Goal: Task Accomplishment & Management: Manage account settings

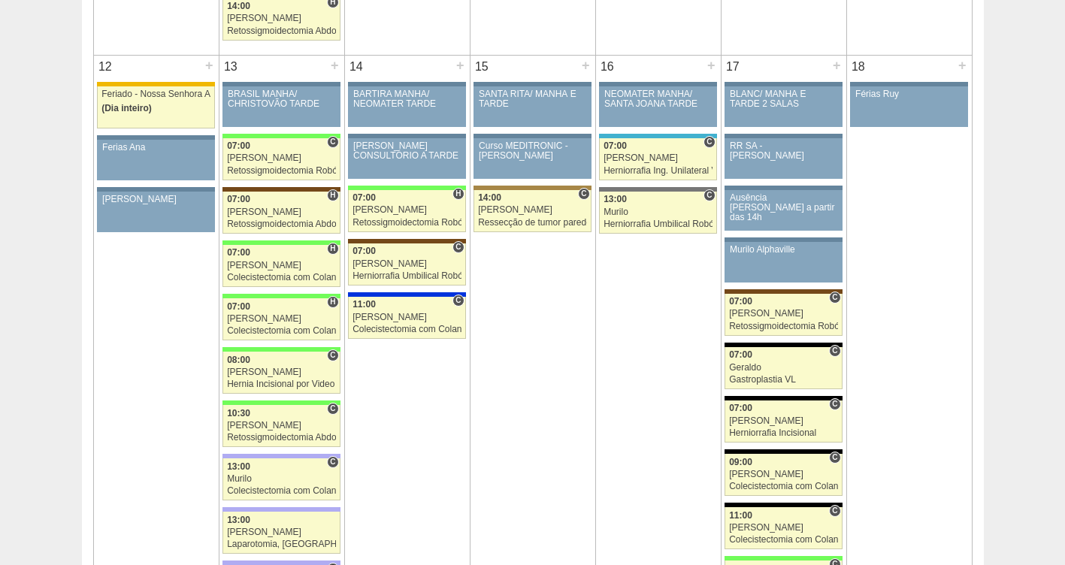
scroll to position [1651, 0]
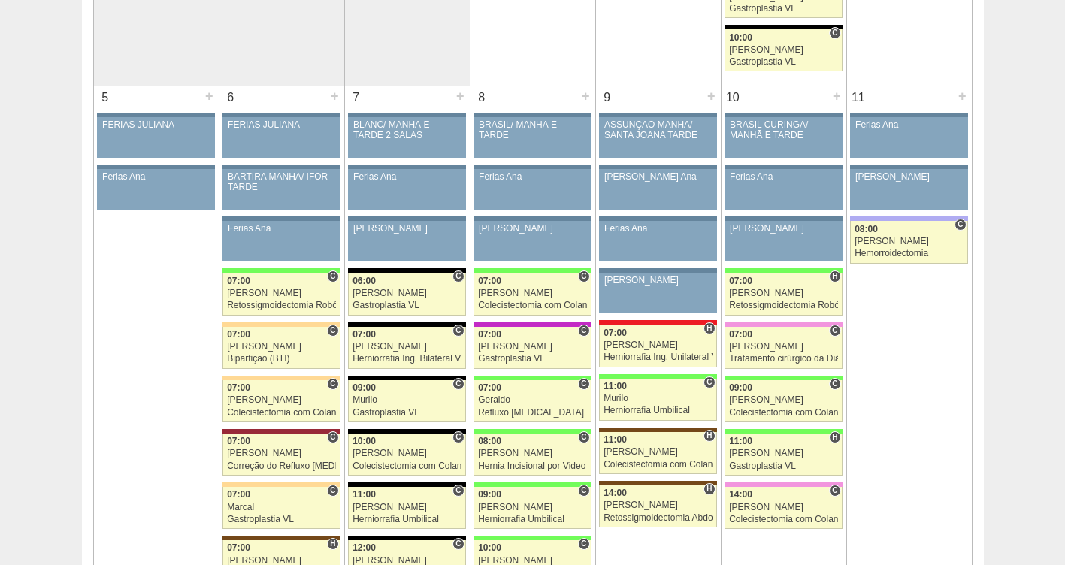
scroll to position [755, 0]
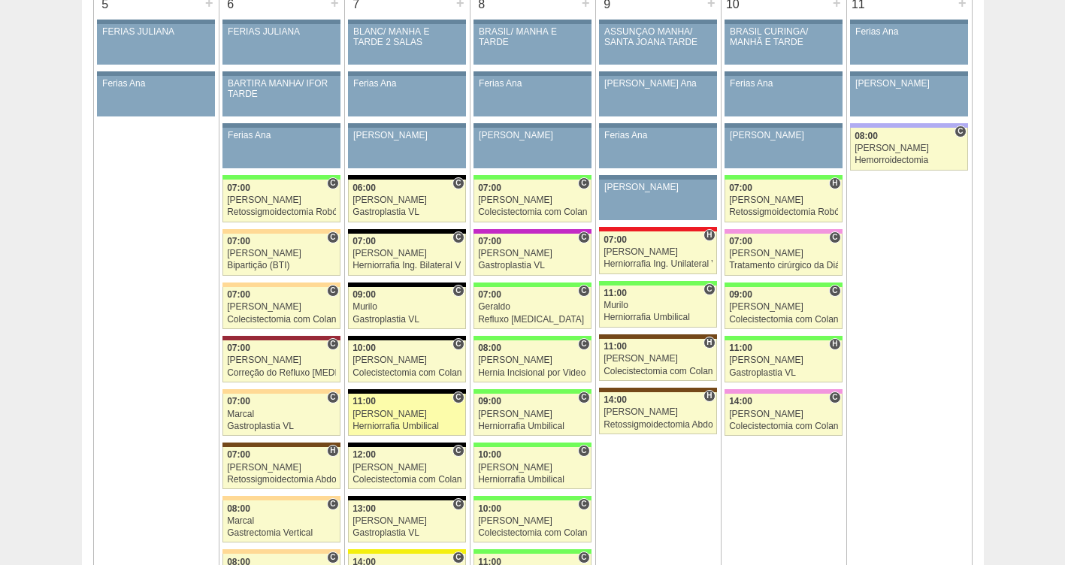
click at [395, 413] on div "[PERSON_NAME]" at bounding box center [407, 415] width 109 height 10
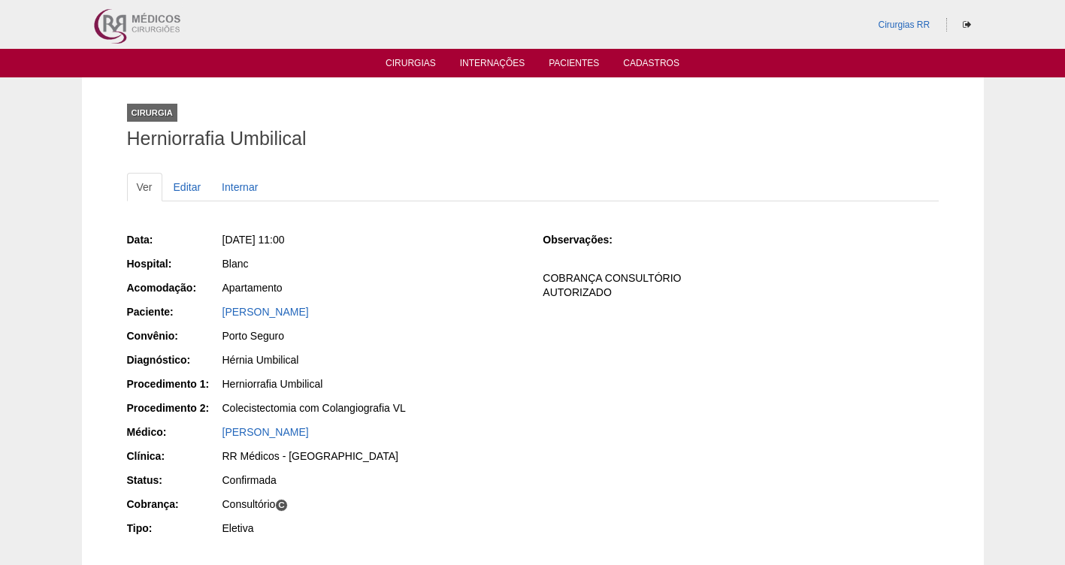
drag, startPoint x: 432, startPoint y: 306, endPoint x: 223, endPoint y: 303, distance: 209.7
click at [223, 303] on div "Data: Ter, 07/10/2025 - 11:00 Hospital: Blanc Acomodação: Apartamento Paciente:…" at bounding box center [324, 386] width 395 height 318
copy link "JOSIANE DE SOUZA SANTOS"
click at [401, 59] on link "Cirurgias" at bounding box center [411, 64] width 50 height 13
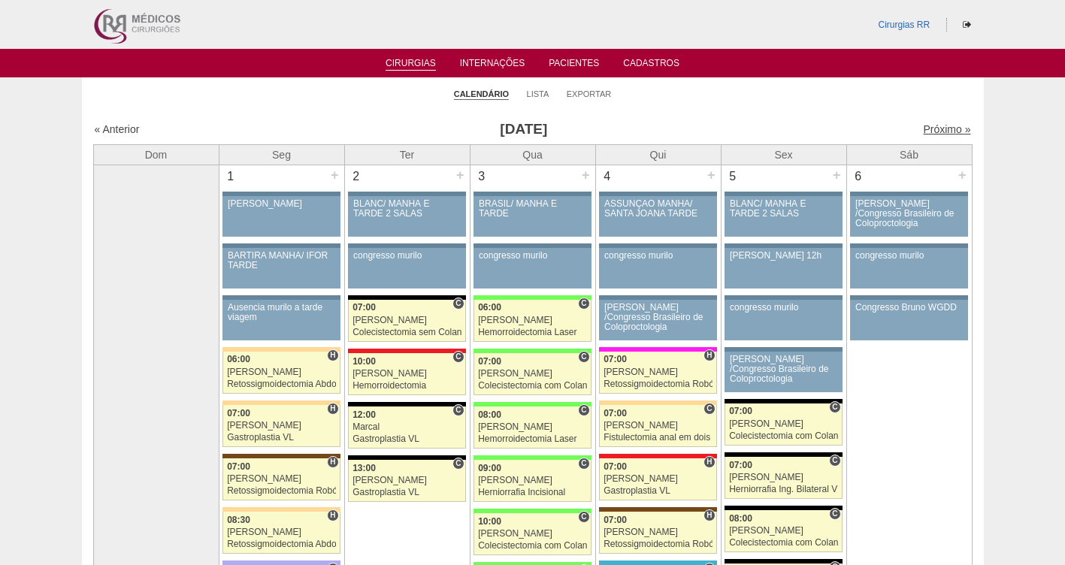
click at [925, 133] on link "Próximo »" at bounding box center [946, 129] width 47 height 12
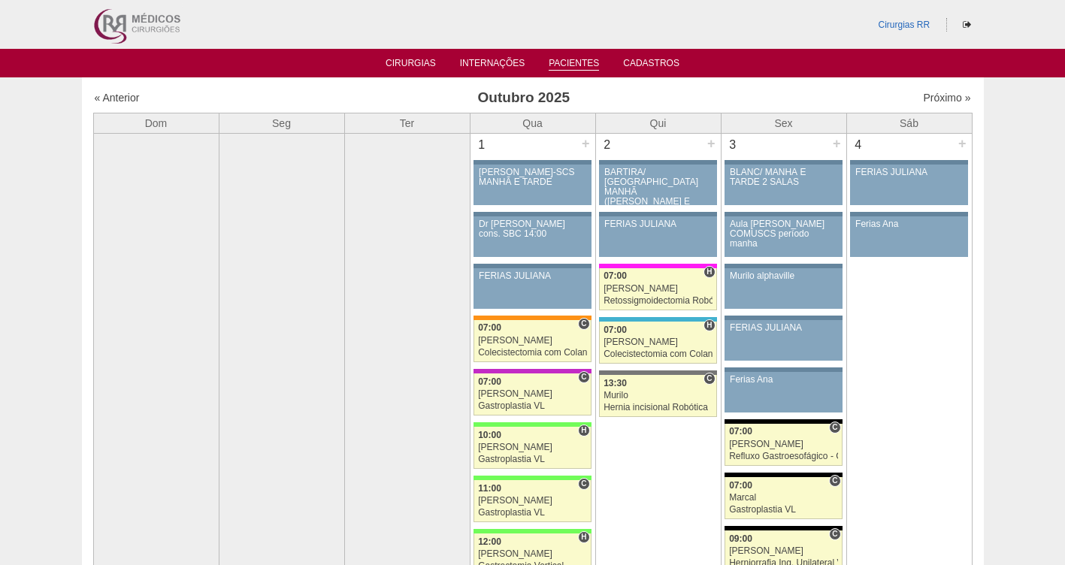
click at [590, 67] on link "Pacientes" at bounding box center [574, 64] width 50 height 13
click at [584, 62] on link "Pacientes" at bounding box center [574, 64] width 50 height 13
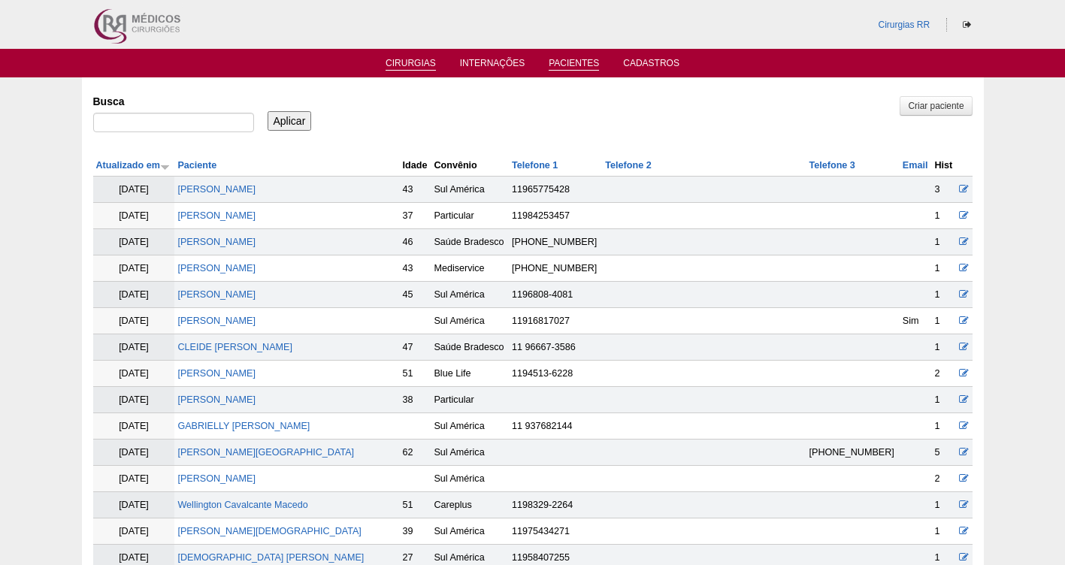
click at [419, 62] on link "Cirurgias" at bounding box center [411, 64] width 50 height 13
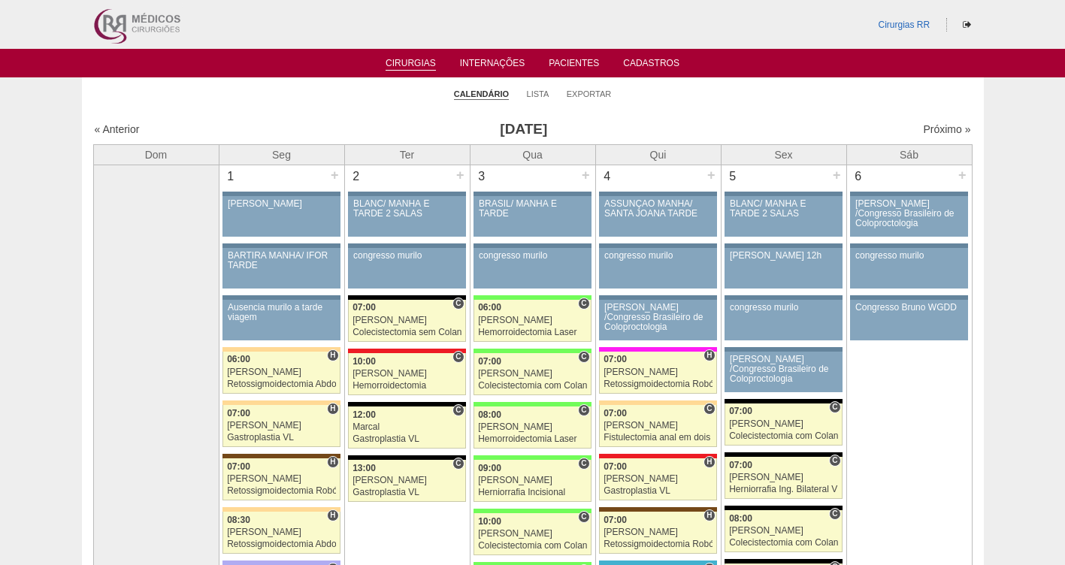
click at [539, 99] on li "Lista" at bounding box center [538, 93] width 23 height 21
click at [538, 96] on link "Lista" at bounding box center [538, 94] width 23 height 11
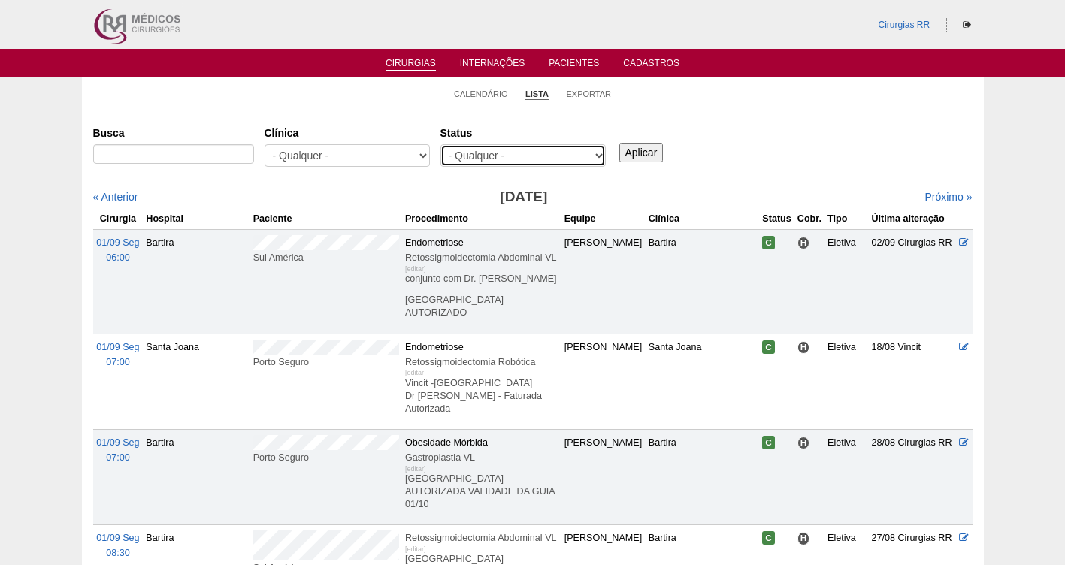
drag, startPoint x: 0, startPoint y: 0, endPoint x: 536, endPoint y: 154, distance: 557.7
click at [536, 154] on select "- Qualquer - Reservada Confirmada Suspensa Cancelada" at bounding box center [522, 155] width 165 height 23
select select "resr"
click at [440, 144] on select "- Qualquer - Reservada Confirmada Suspensa Cancelada" at bounding box center [522, 155] width 165 height 23
click at [646, 151] on input "Aplicar" at bounding box center [641, 153] width 44 height 20
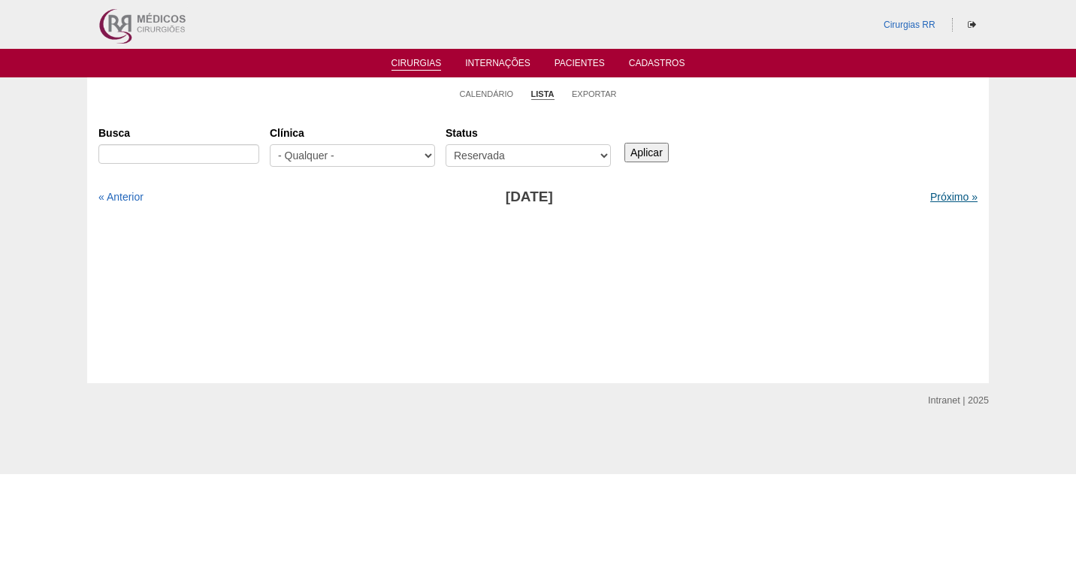
click at [937, 198] on link "Próximo »" at bounding box center [954, 197] width 47 height 12
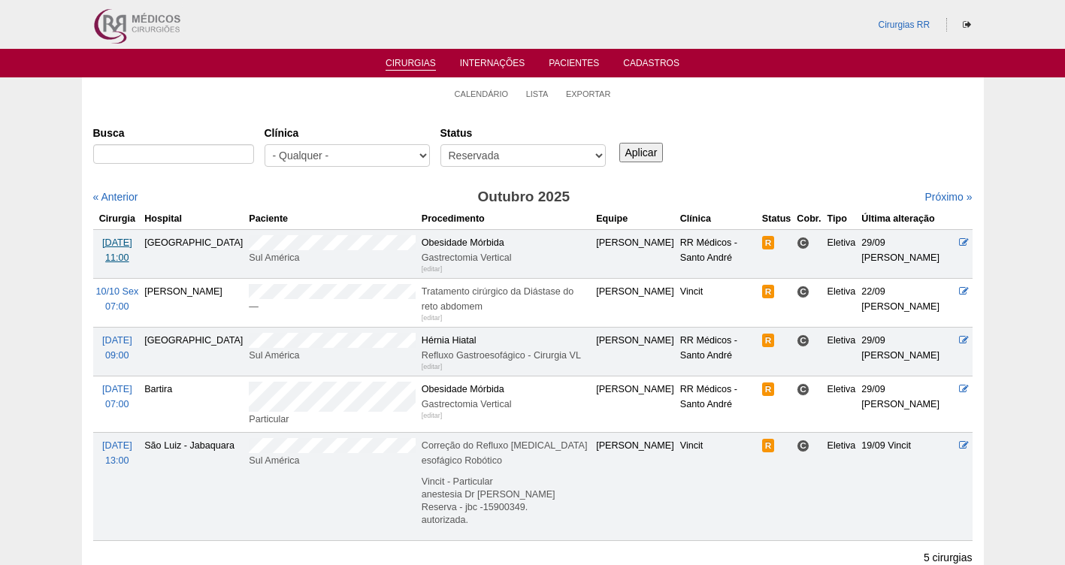
click at [124, 241] on span "08/10 Qua" at bounding box center [117, 243] width 30 height 11
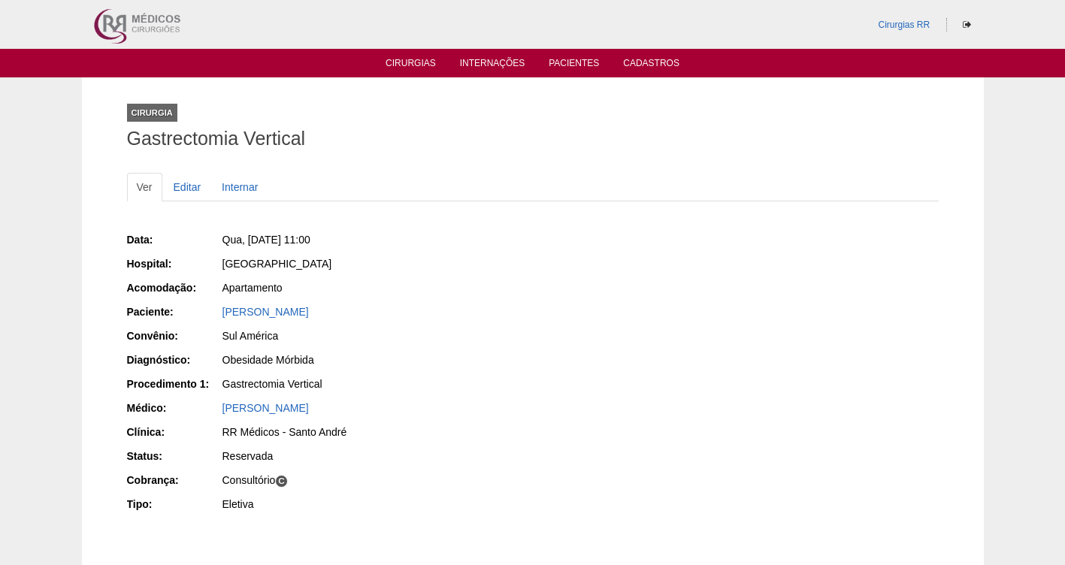
drag, startPoint x: 390, startPoint y: 310, endPoint x: 204, endPoint y: 313, distance: 185.7
click at [204, 313] on div "Paciente: [PERSON_NAME]" at bounding box center [324, 313] width 395 height 19
copy div "Paciente: [PERSON_NAME]"
drag, startPoint x: 383, startPoint y: 238, endPoint x: 247, endPoint y: 241, distance: 136.1
click at [247, 241] on div "Qua, [DATE] 11:00" at bounding box center [373, 239] width 300 height 15
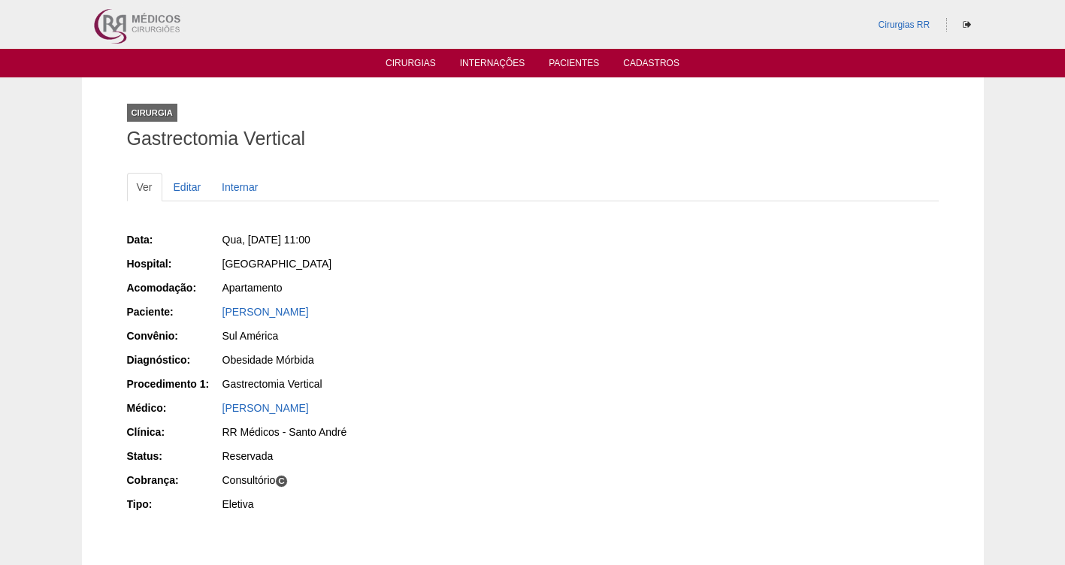
copy span "[DATE] 11:00"
click at [188, 195] on link "Editar" at bounding box center [187, 187] width 47 height 29
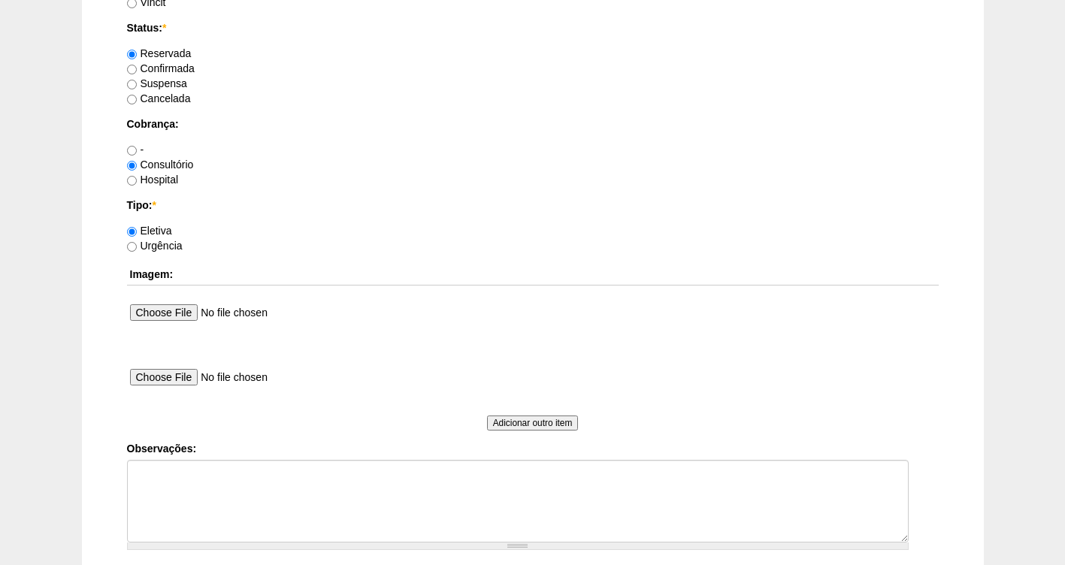
scroll to position [1372, 0]
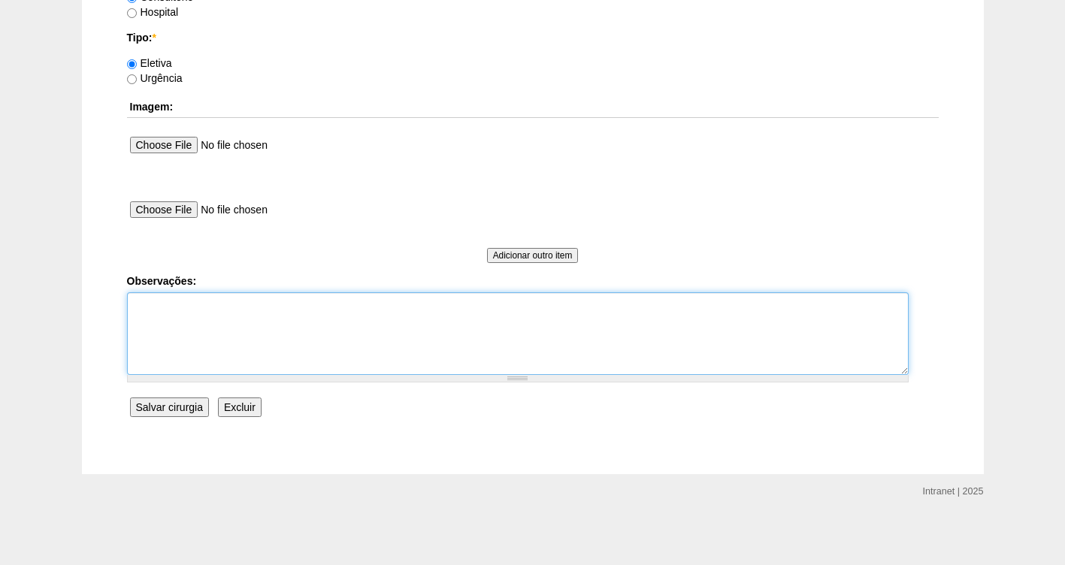
click at [168, 311] on textarea "Observações:" at bounding box center [518, 333] width 782 height 83
type textarea "f"
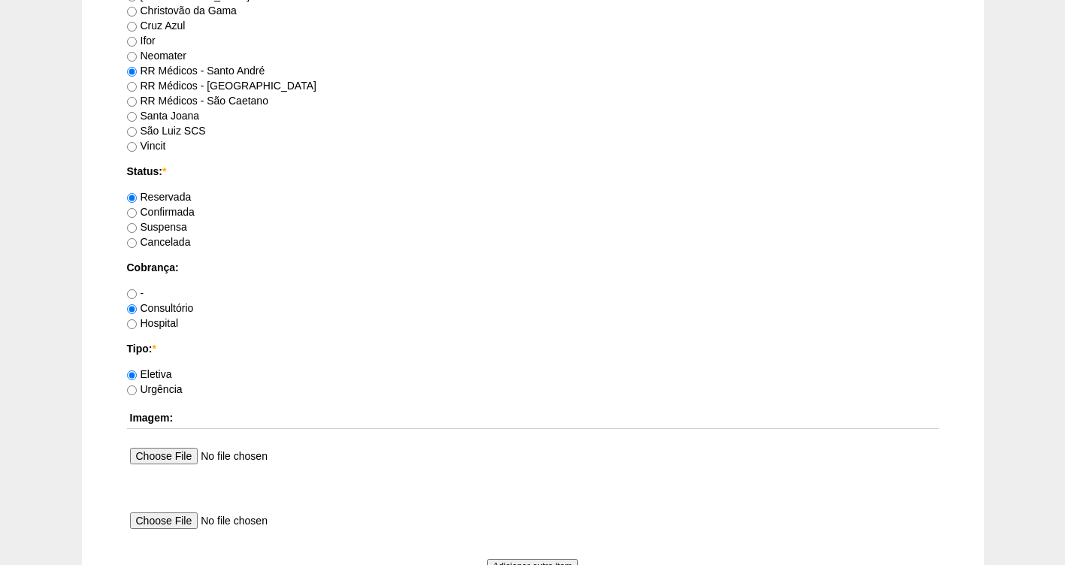
scroll to position [921, 0]
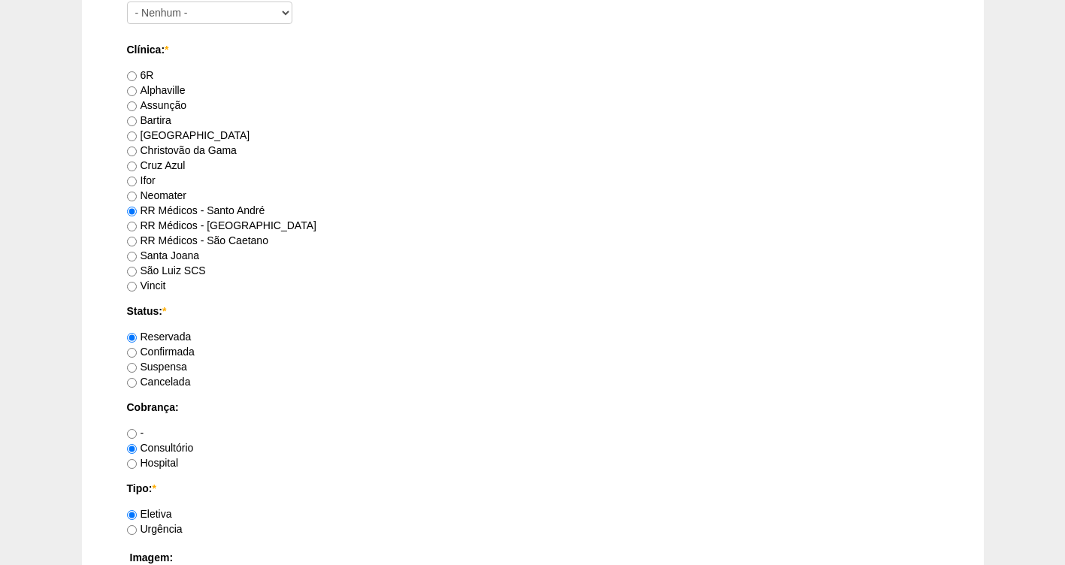
type textarea "FATURADA AUTORIZADA VALIDADE 16/10"
click at [174, 349] on label "Confirmada" at bounding box center [161, 352] width 68 height 12
click at [137, 349] on input "Confirmada" at bounding box center [132, 353] width 10 height 10
radio input "true"
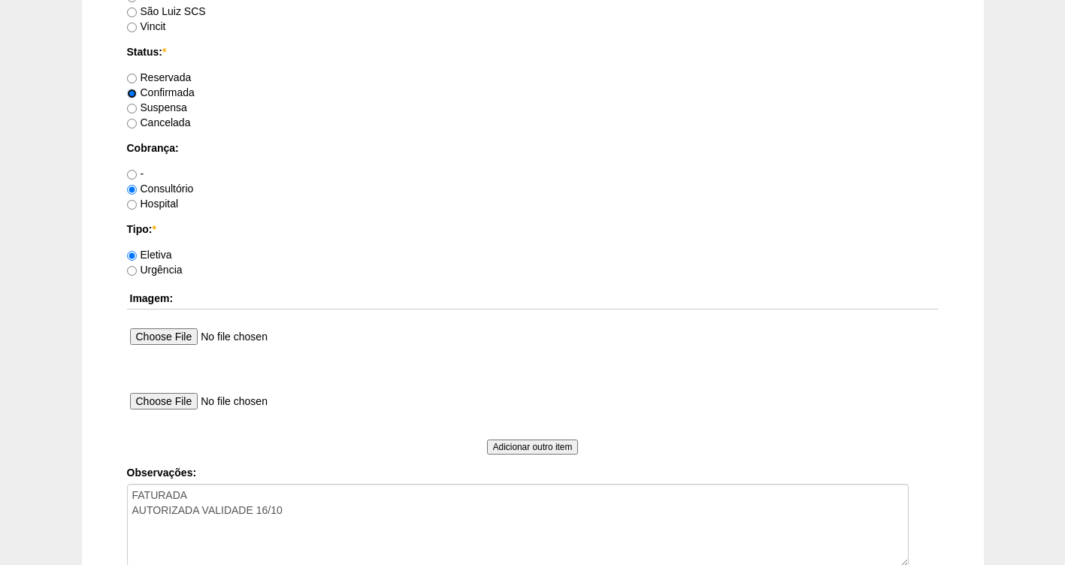
scroll to position [1297, 0]
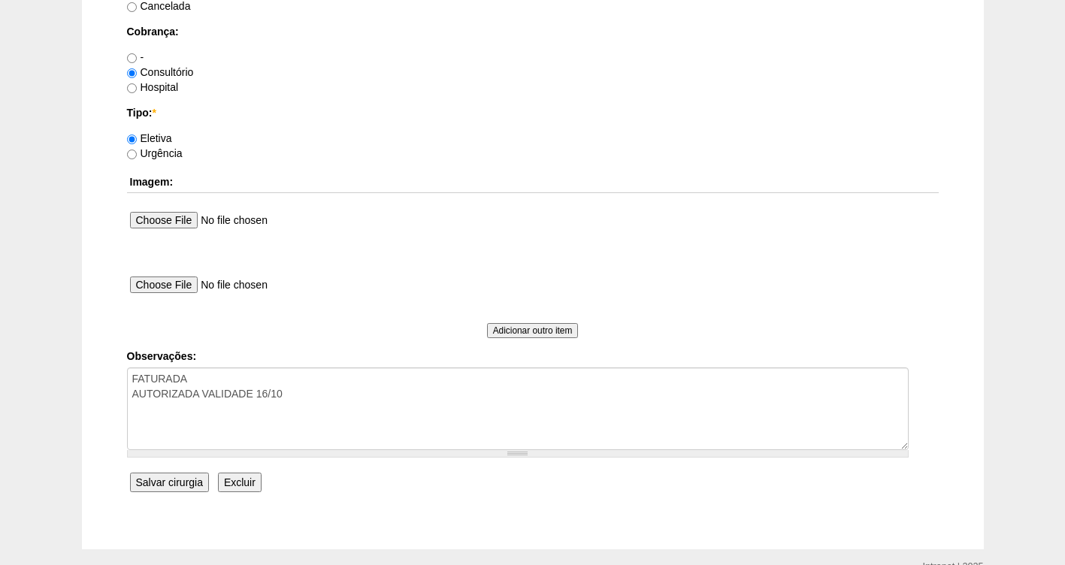
click at [177, 483] on input "Salvar cirurgia" at bounding box center [169, 483] width 79 height 20
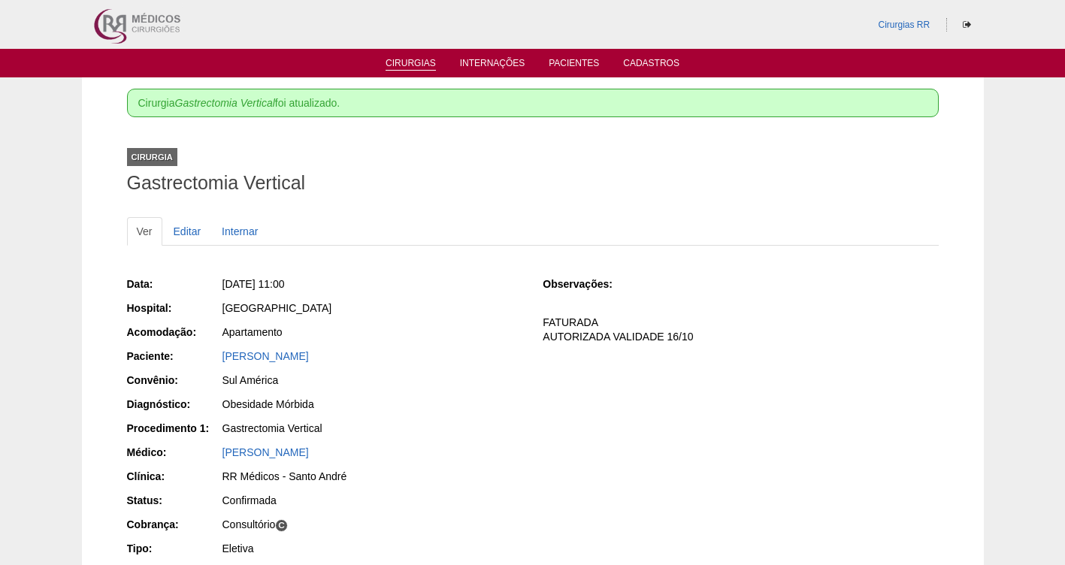
click at [414, 60] on link "Cirurgias" at bounding box center [411, 64] width 50 height 13
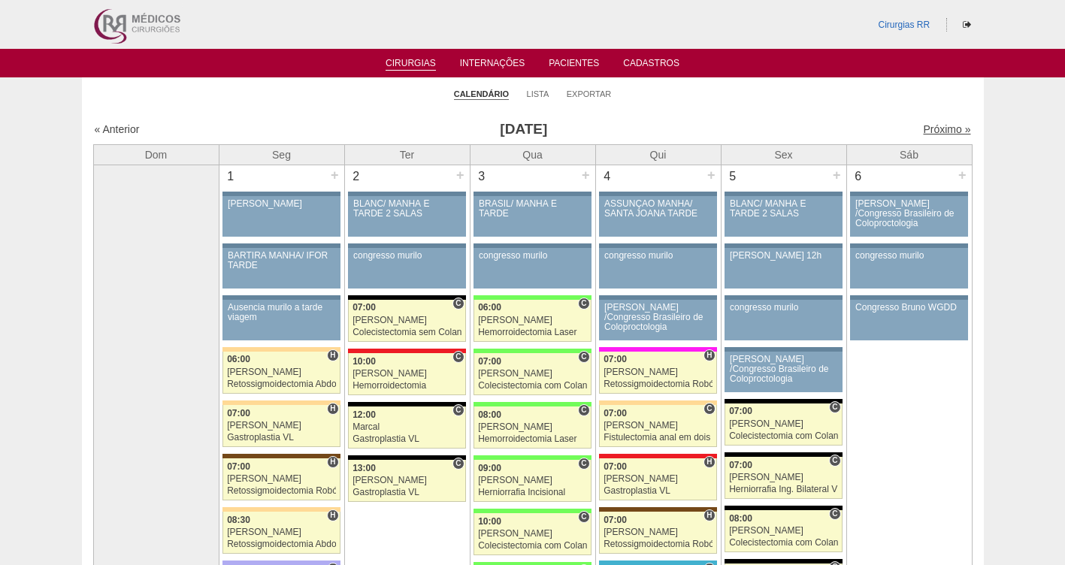
click at [931, 126] on link "Próximo »" at bounding box center [946, 129] width 47 height 12
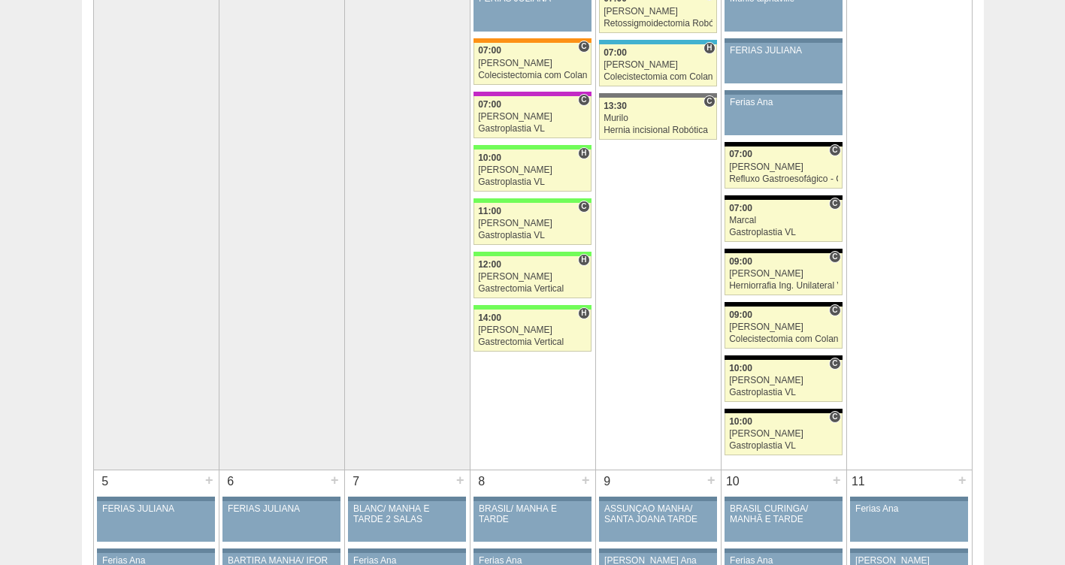
scroll to position [206, 0]
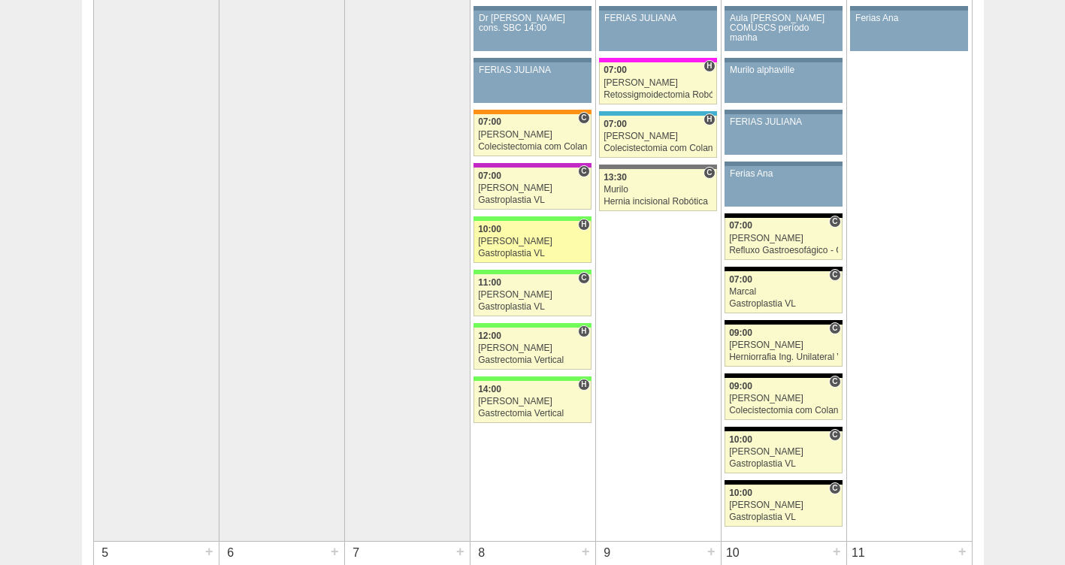
click at [528, 247] on link "88974 Felipe Rossi H 10:00 Felipe Rossi Gastroplastia VL Hospital Brasil Brasil…" at bounding box center [532, 242] width 117 height 42
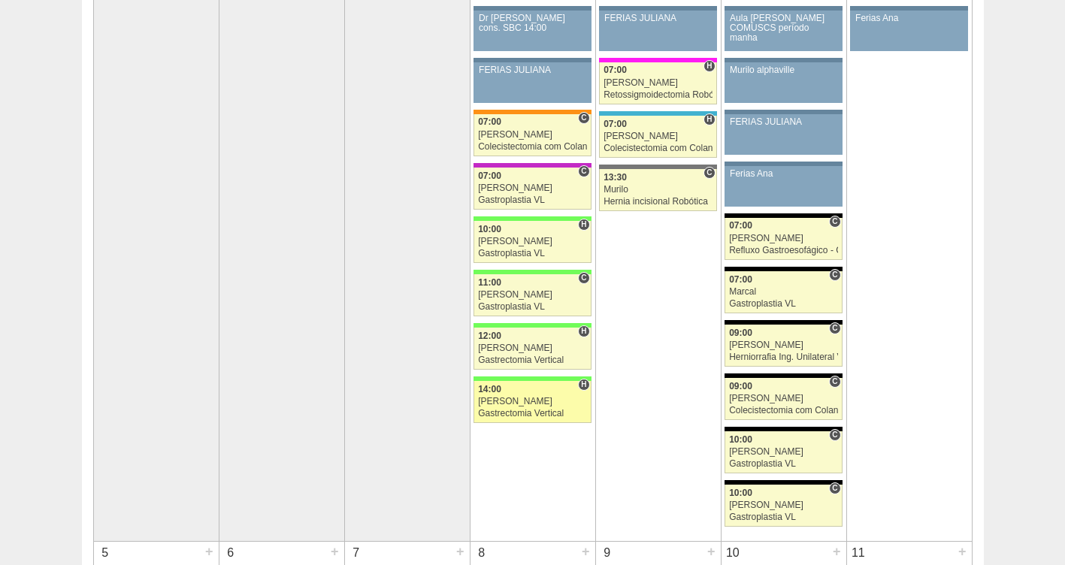
scroll to position [206, 0]
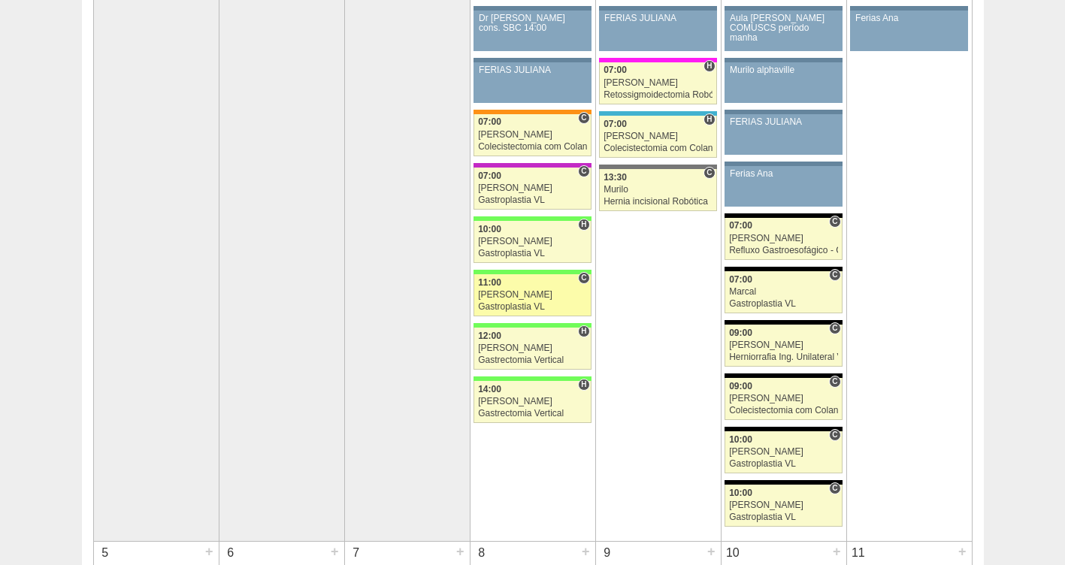
click at [509, 300] on div "[PERSON_NAME]" at bounding box center [532, 295] width 109 height 10
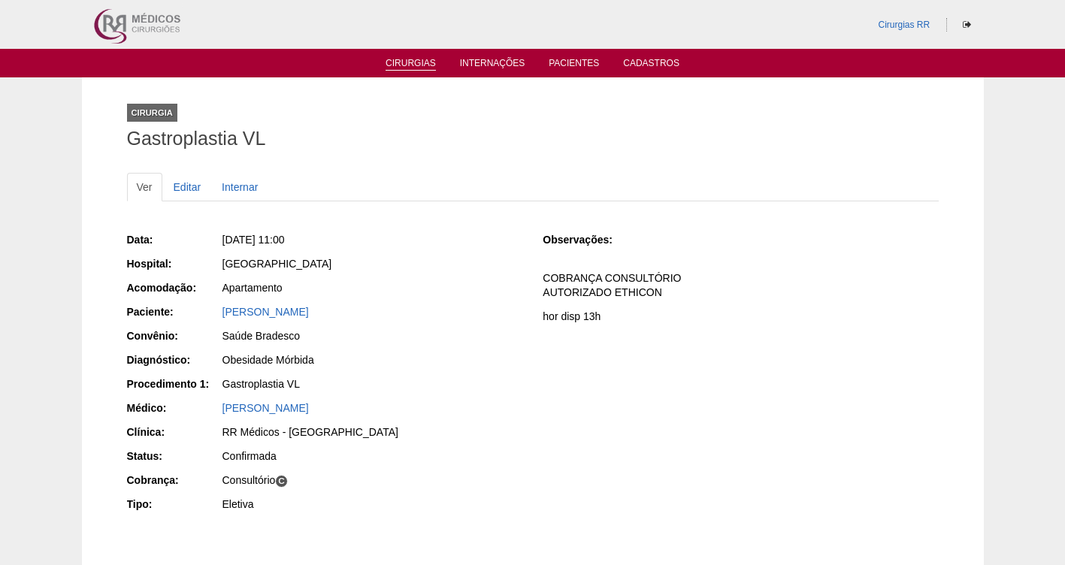
click at [396, 65] on link "Cirurgias" at bounding box center [411, 64] width 50 height 13
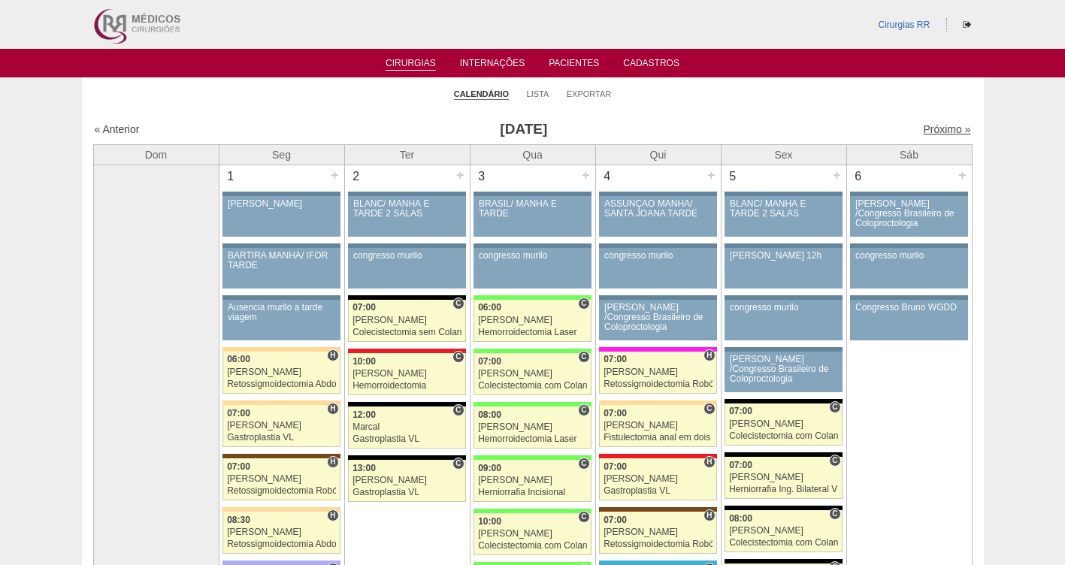
click at [923, 129] on link "Próximo »" at bounding box center [946, 129] width 47 height 12
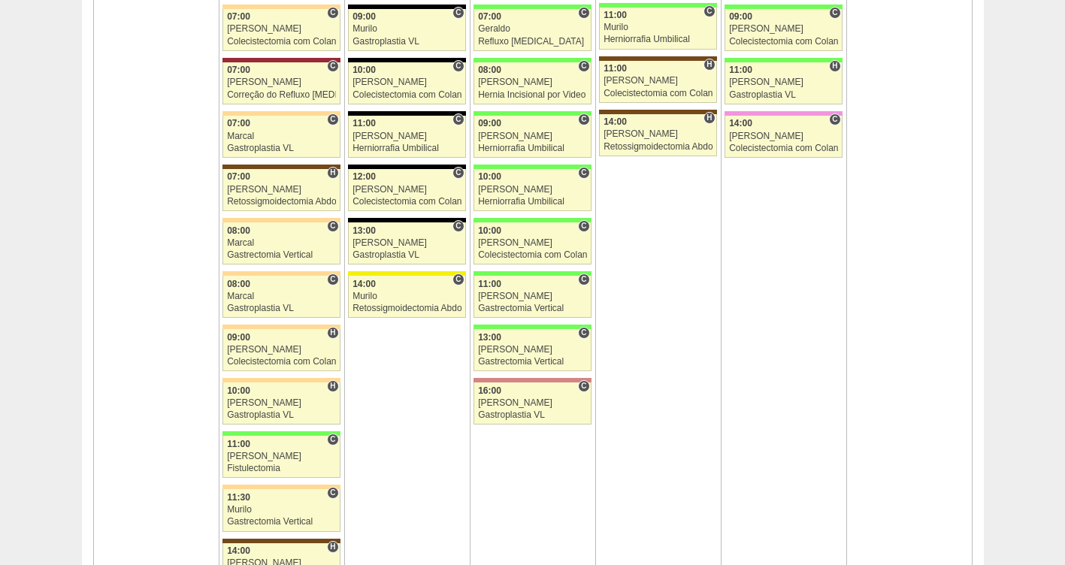
scroll to position [1026, 0]
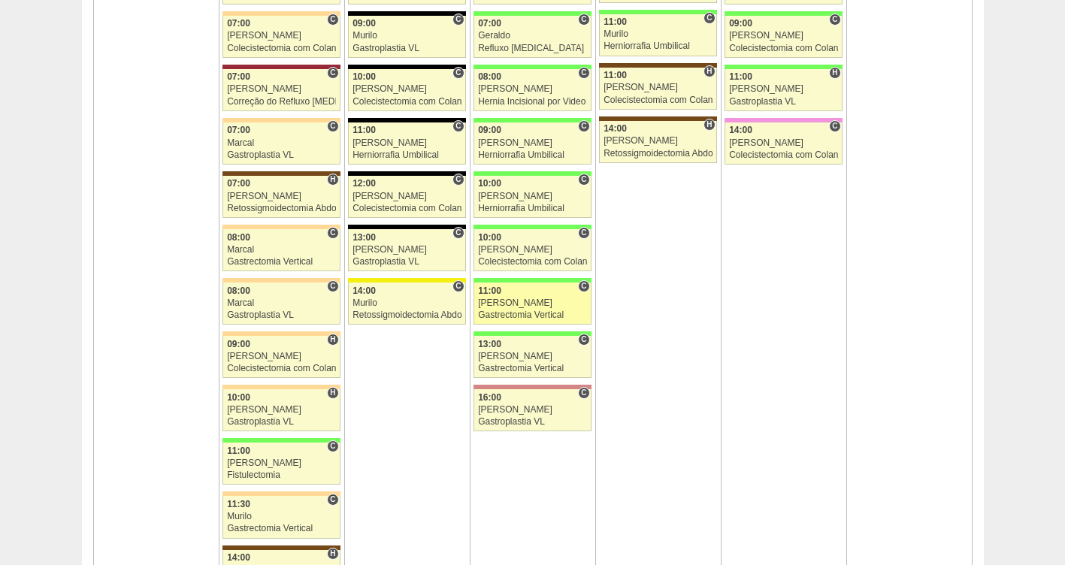
click at [513, 307] on div "[PERSON_NAME]" at bounding box center [532, 303] width 109 height 10
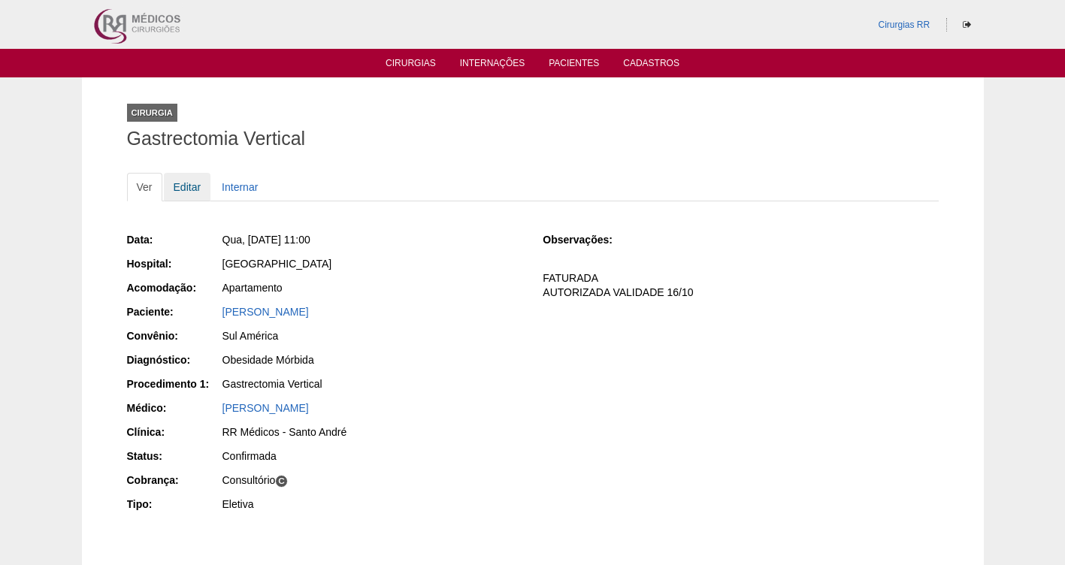
click at [183, 186] on link "Editar" at bounding box center [187, 187] width 47 height 29
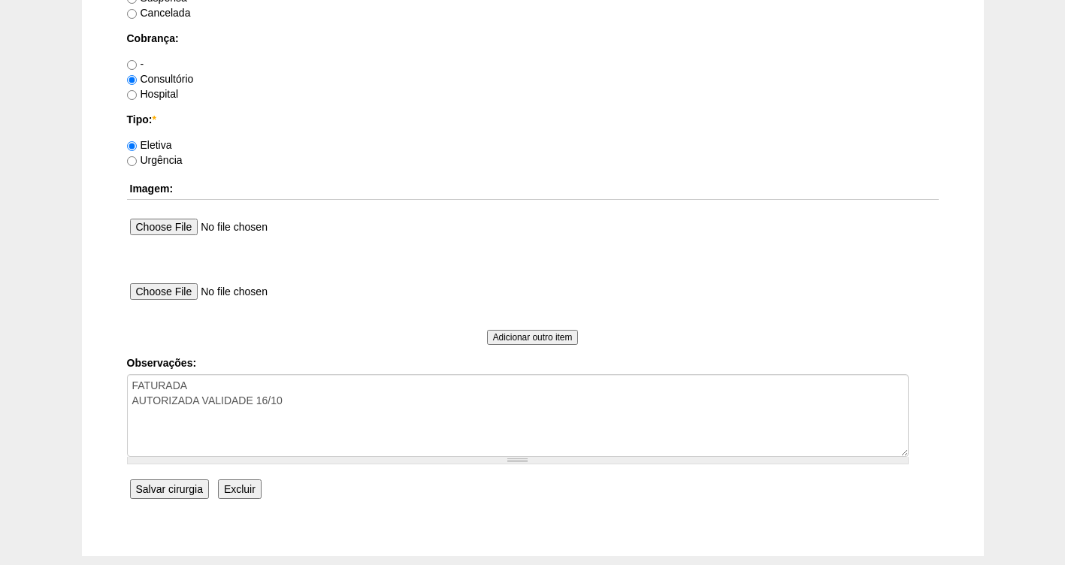
scroll to position [1295, 0]
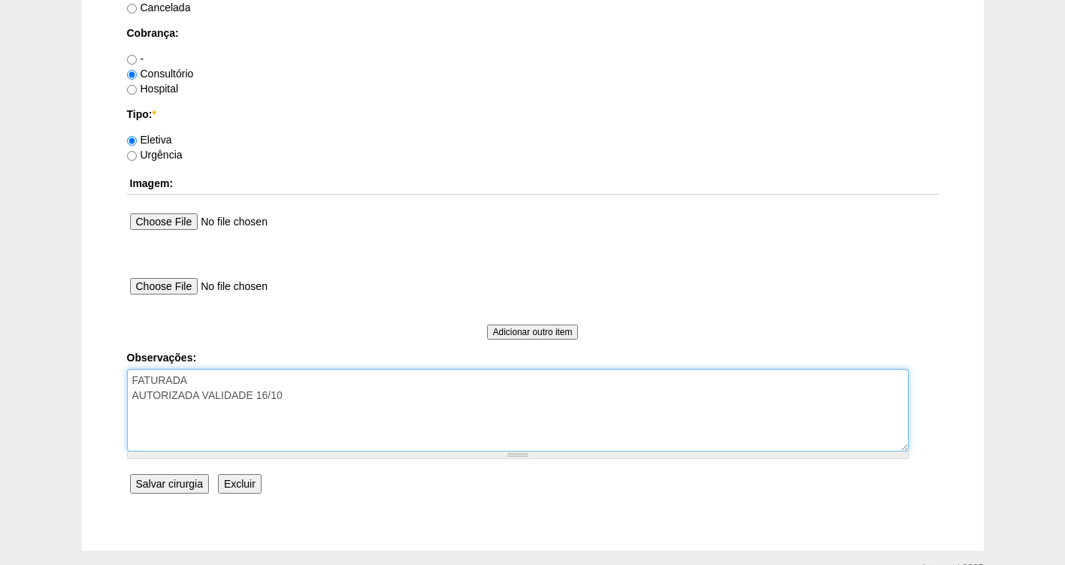
click at [207, 377] on textarea "FATURADA AUTORIZADA VALIDADE 16/10" at bounding box center [518, 410] width 782 height 83
type textarea "FATURADA CONSULTORIO AUTORIZADA VALIDADE 16/10"
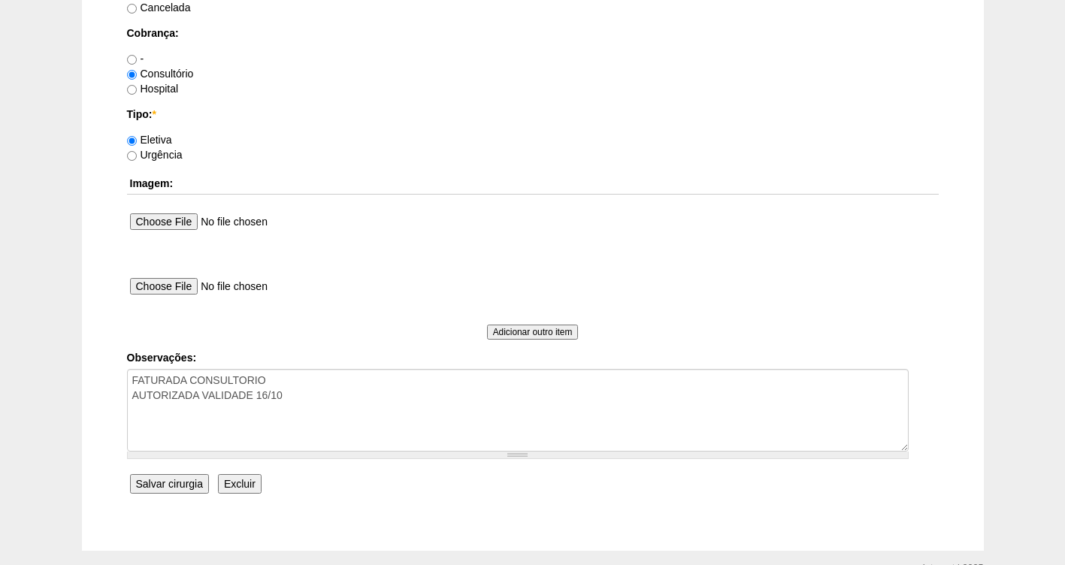
click at [165, 487] on input "Salvar cirurgia" at bounding box center [169, 484] width 79 height 20
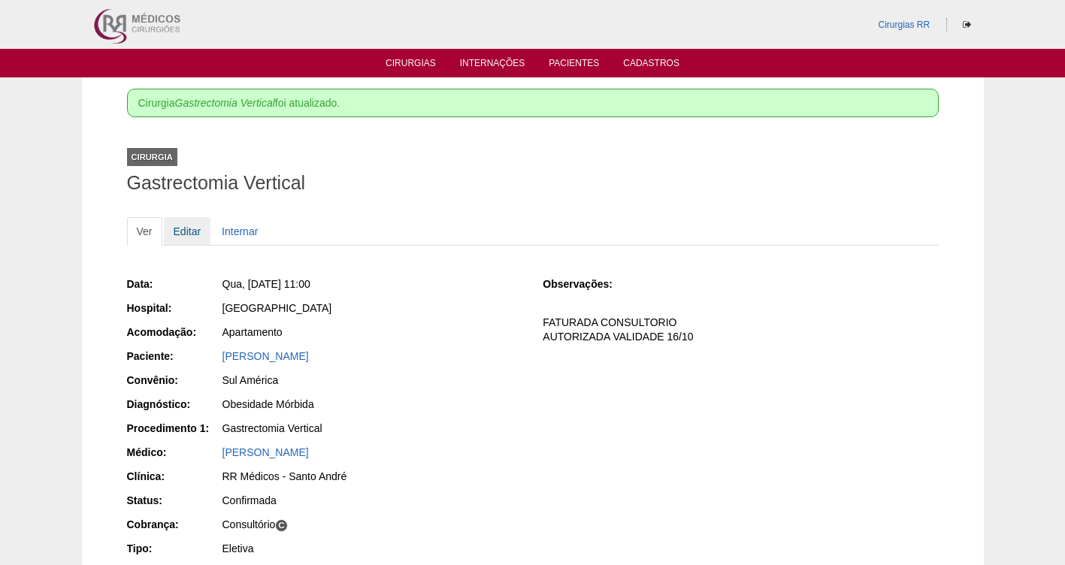
click at [186, 238] on link "Editar" at bounding box center [187, 231] width 47 height 29
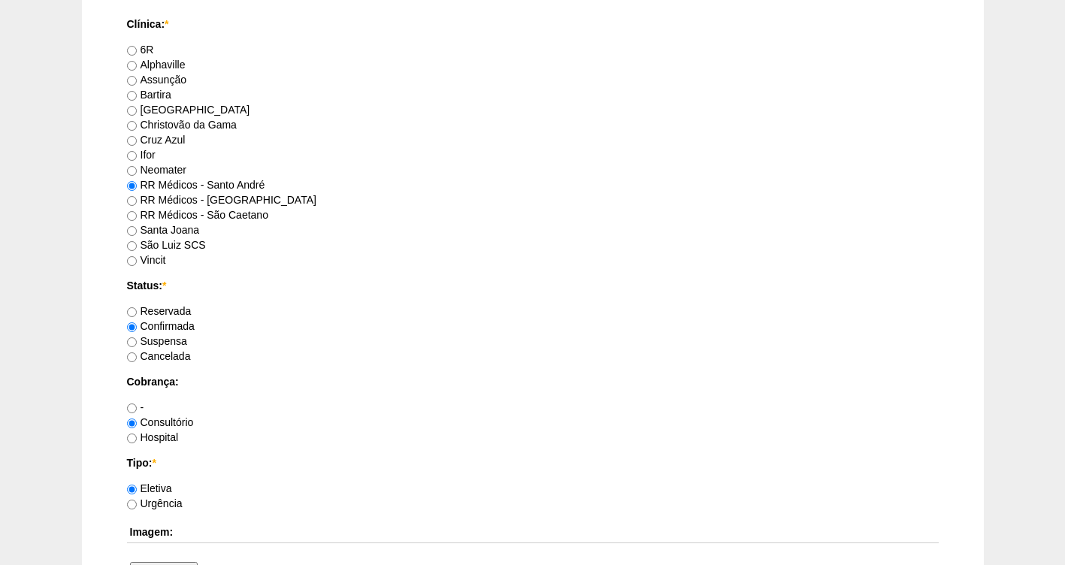
scroll to position [1372, 0]
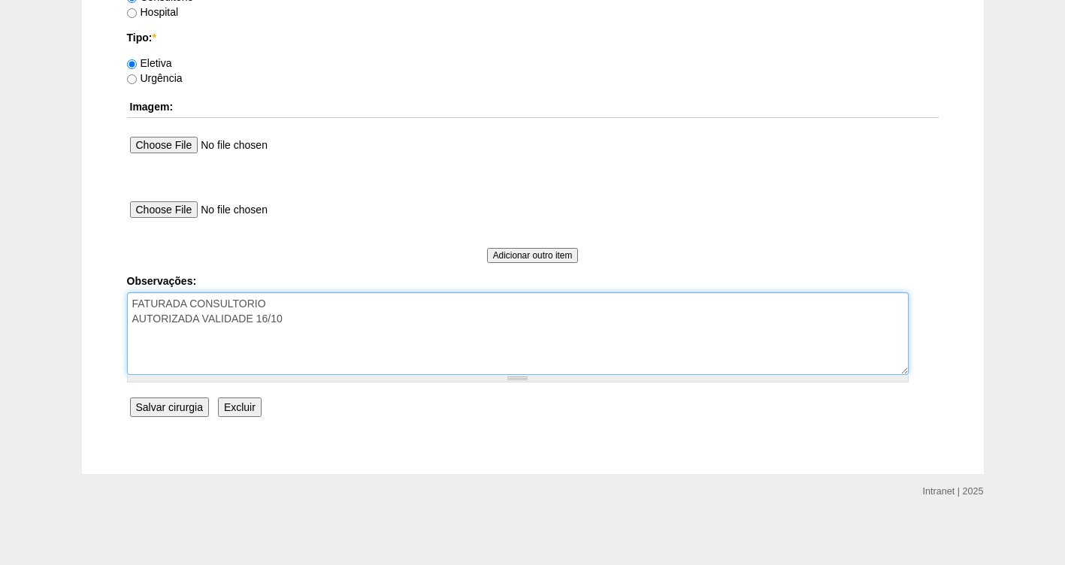
click at [311, 315] on textarea "FATURADA CONSULTORIO AUTORIZADA VALIDADE 16/10" at bounding box center [518, 333] width 782 height 83
paste textarea "BRC15874930"
type textarea "FATURADA CONSULTORIO AUTORIZADA VALIDADE 16/10 BRC15874930"
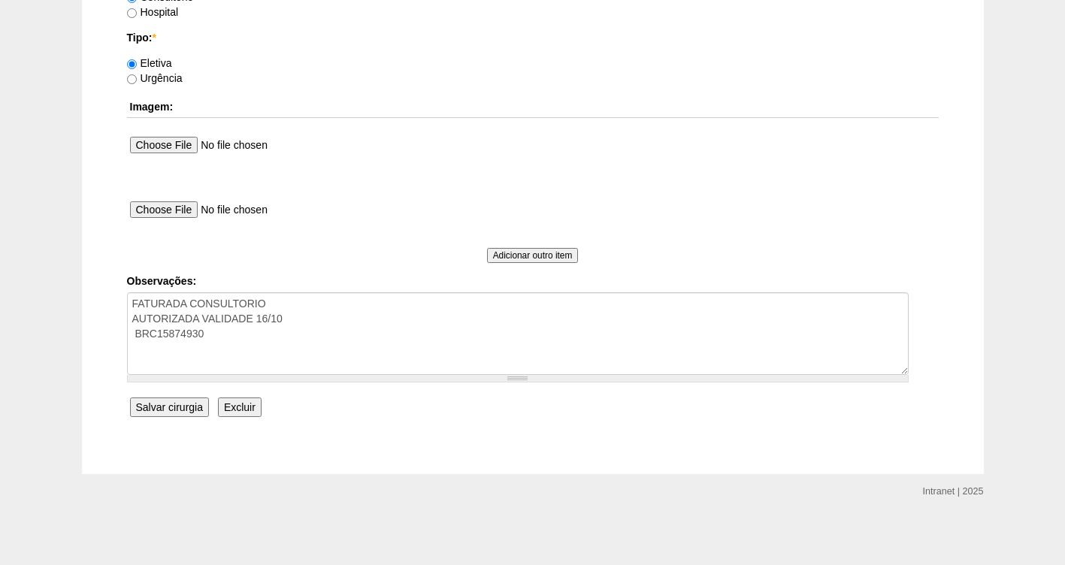
click at [173, 413] on input "Salvar cirurgia" at bounding box center [169, 408] width 79 height 20
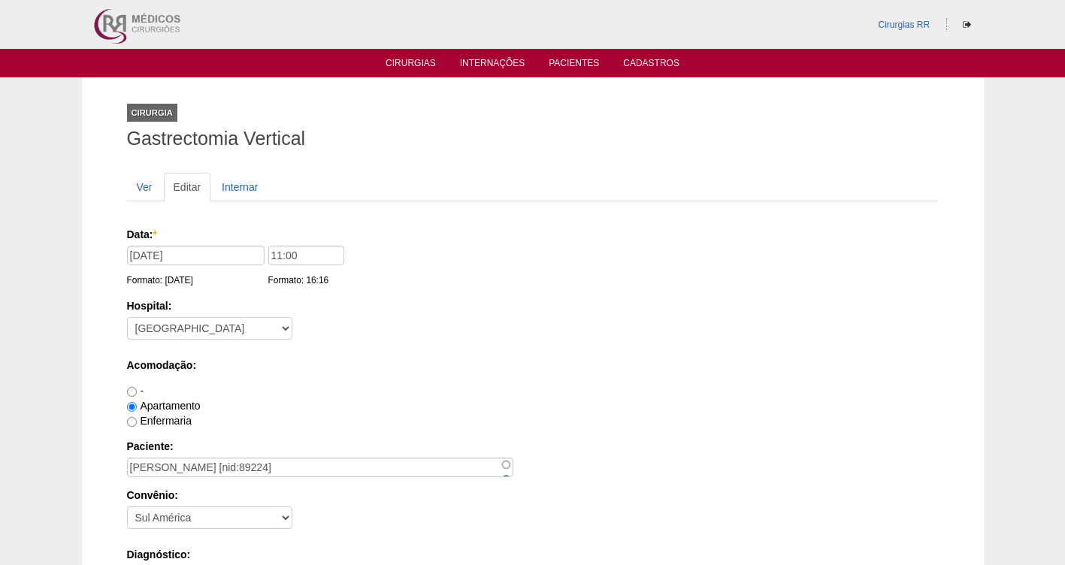
scroll to position [1372, 0]
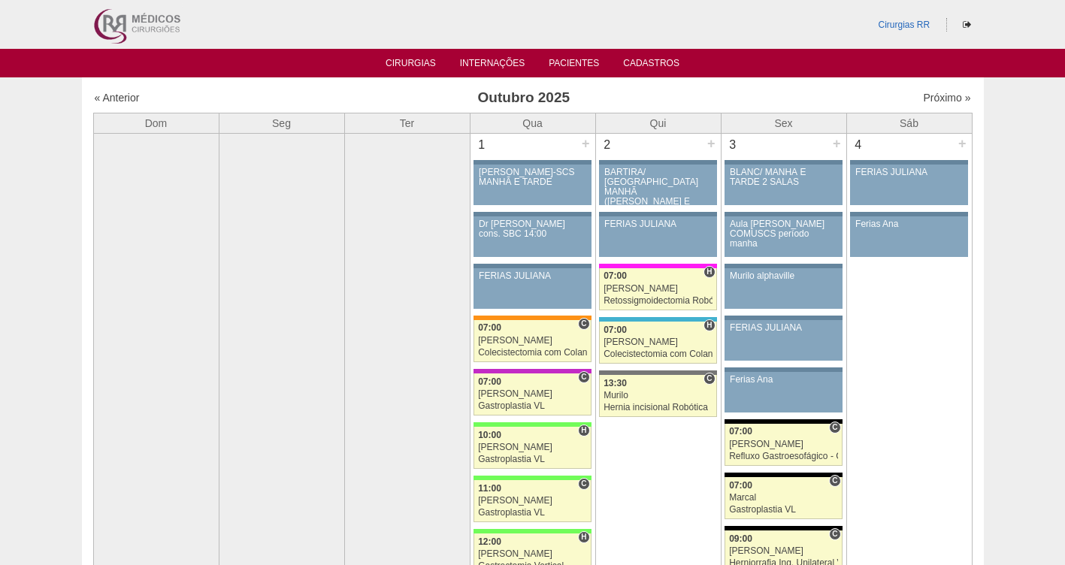
scroll to position [1026, 0]
click at [576, 65] on link "Pacientes" at bounding box center [574, 64] width 50 height 13
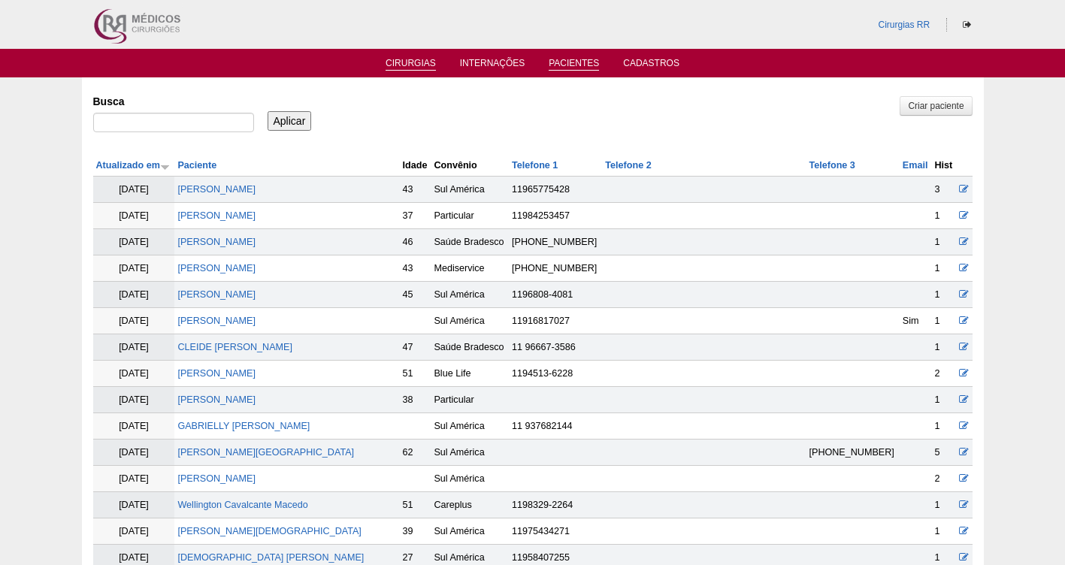
click at [413, 61] on link "Cirurgias" at bounding box center [411, 64] width 50 height 13
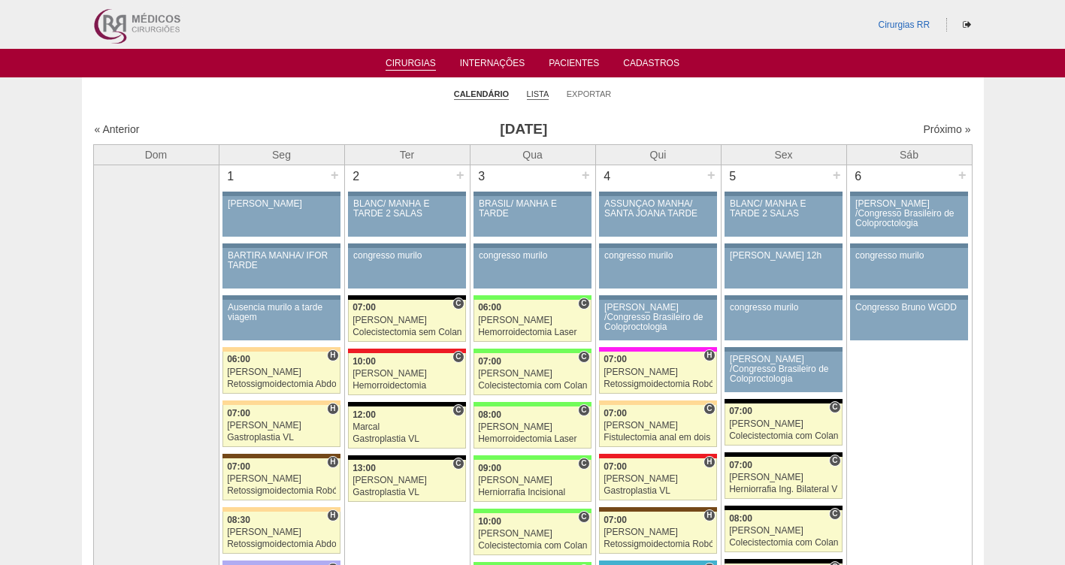
click at [530, 95] on link "Lista" at bounding box center [538, 94] width 23 height 11
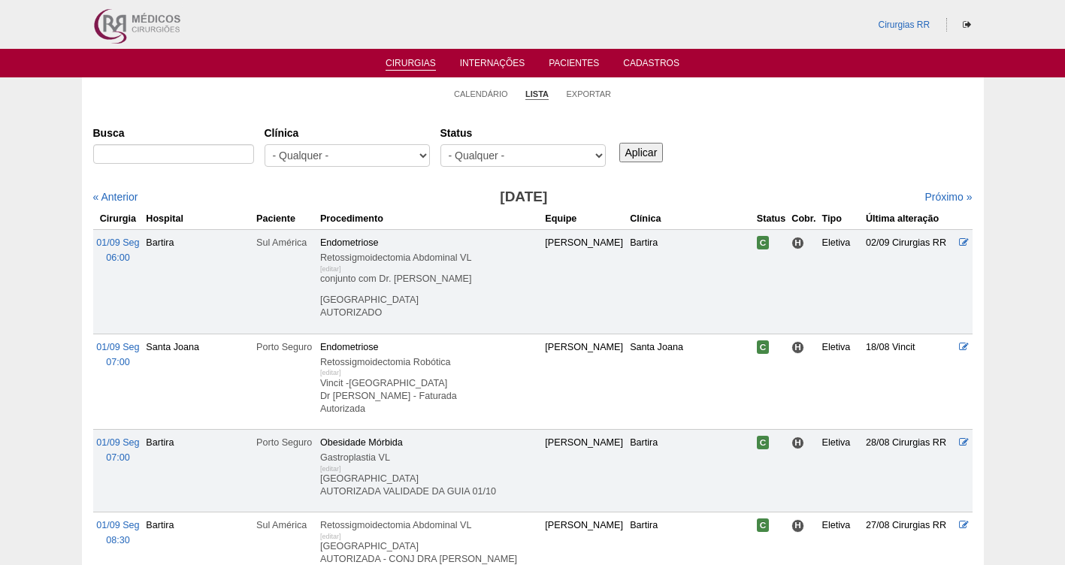
click at [523, 155] on select "- Qualquer - Reservada Confirmada Suspensa Cancelada" at bounding box center [522, 155] width 165 height 23
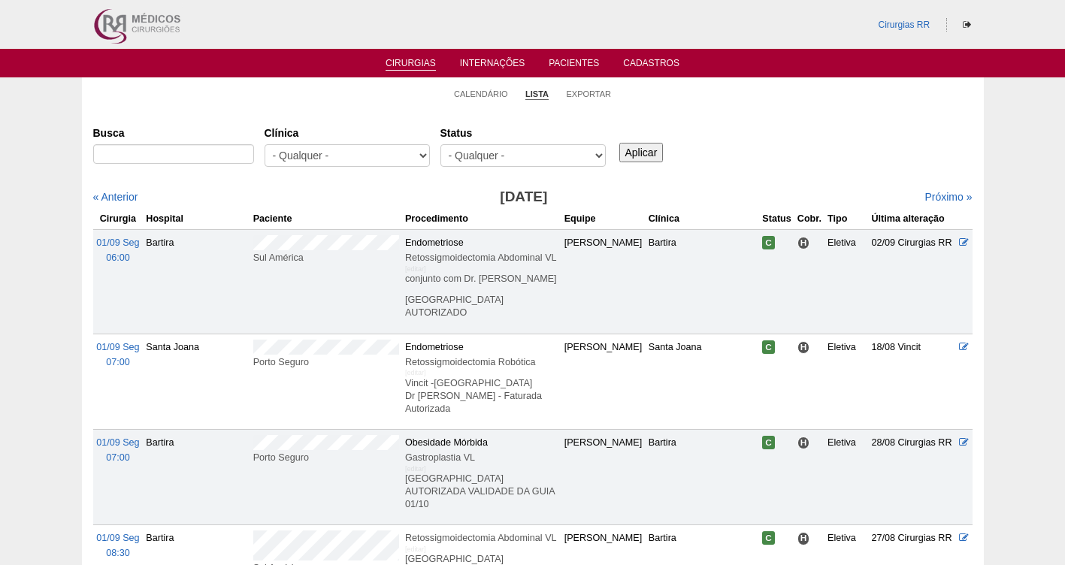
select select "resr"
click at [440, 144] on select "- Qualquer - Reservada Confirmada Suspensa Cancelada" at bounding box center [522, 155] width 165 height 23
click at [644, 153] on input "Aplicar" at bounding box center [641, 153] width 44 height 20
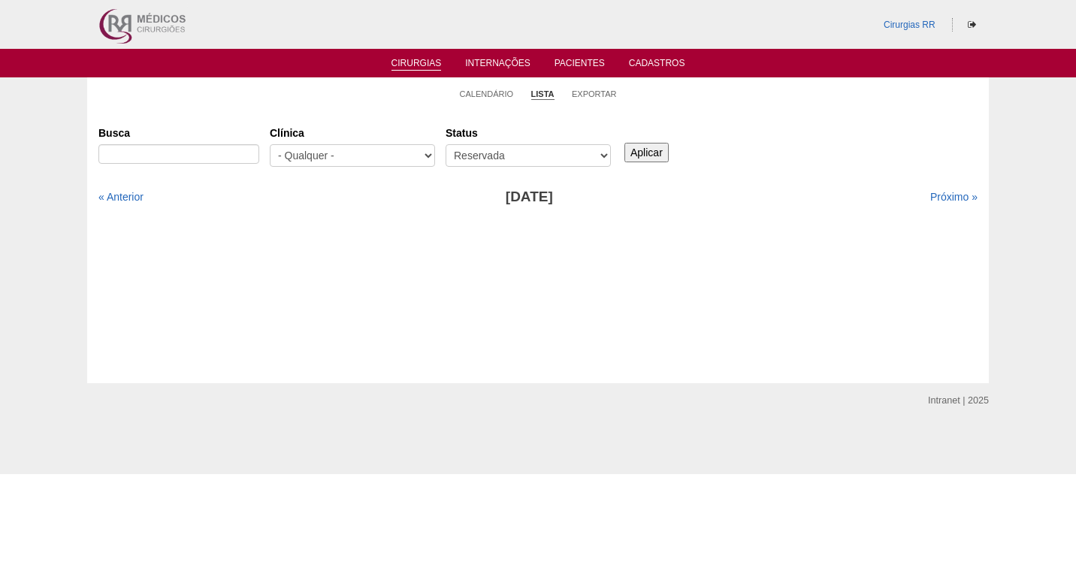
click at [951, 190] on div "Próximo »" at bounding box center [872, 196] width 211 height 15
click at [943, 195] on link "Próximo »" at bounding box center [954, 197] width 47 height 12
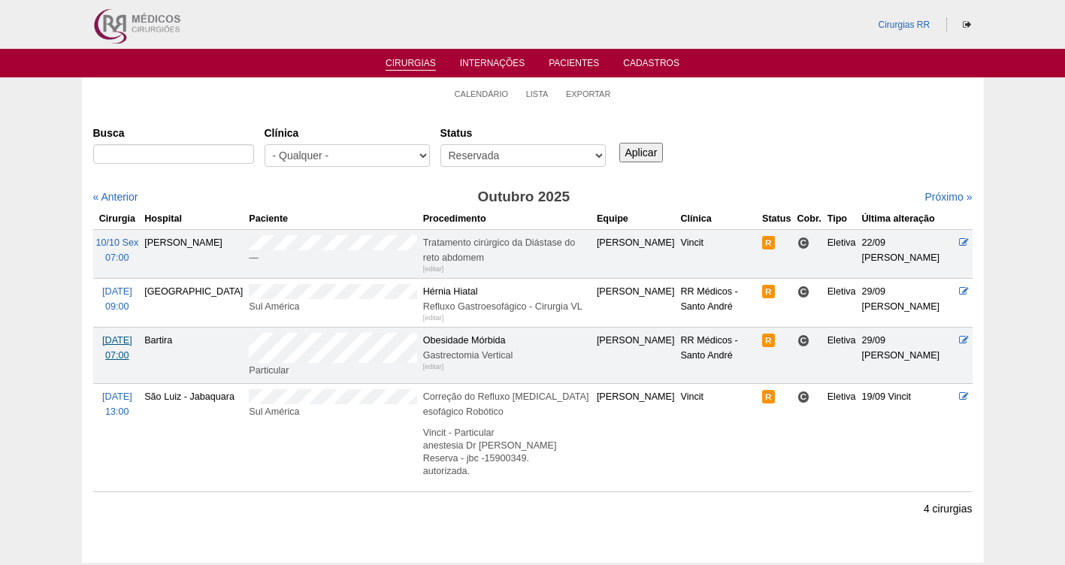
click at [115, 346] on span "27/10 Seg" at bounding box center [117, 340] width 30 height 11
click at [117, 315] on td "13/10 Seg 09:00" at bounding box center [117, 302] width 49 height 49
click at [123, 297] on span "13/10 Seg" at bounding box center [117, 291] width 30 height 11
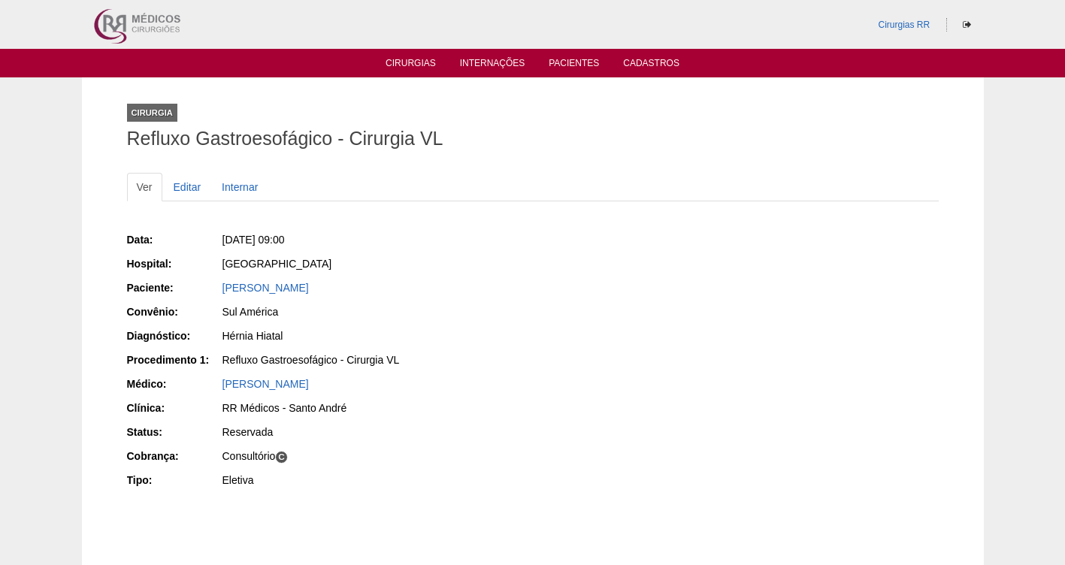
drag, startPoint x: 403, startPoint y: 292, endPoint x: 202, endPoint y: 289, distance: 200.7
click at [202, 289] on div "Paciente: [PERSON_NAME]" at bounding box center [324, 289] width 395 height 19
copy div "Paciente: [PERSON_NAME]"
click at [413, 235] on div "[DATE] 09:00" at bounding box center [373, 239] width 300 height 15
drag, startPoint x: 378, startPoint y: 240, endPoint x: 248, endPoint y: 240, distance: 130.0
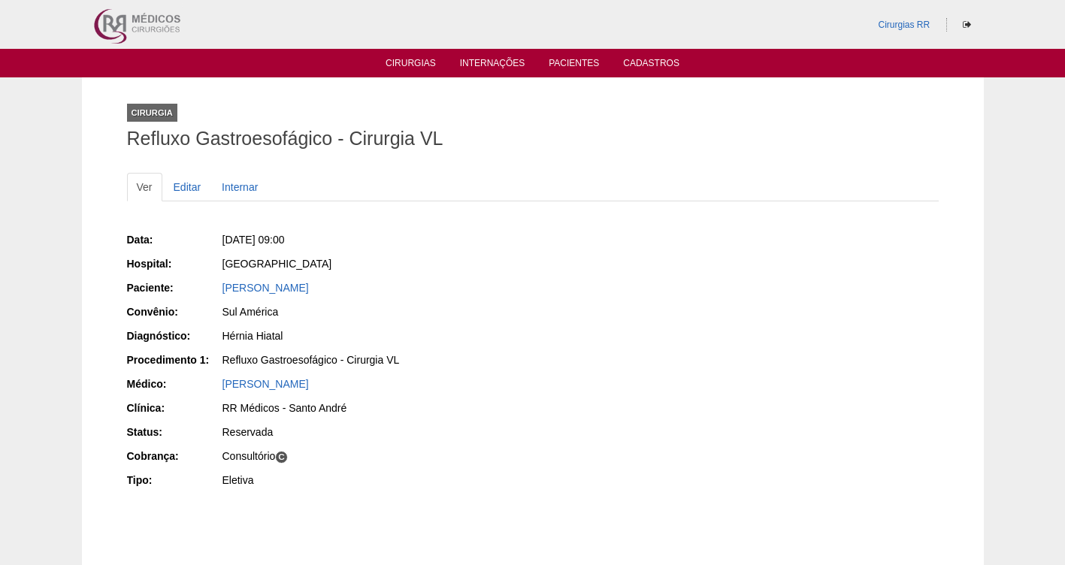
click at [248, 240] on div "[DATE] 09:00" at bounding box center [373, 239] width 300 height 15
copy span "[DATE] 09:00"
click at [389, 233] on div "Seg, 13/10/2025 - 09:00" at bounding box center [373, 239] width 300 height 15
drag, startPoint x: 368, startPoint y: 244, endPoint x: 248, endPoint y: 239, distance: 119.6
click at [248, 239] on div "Seg, 13/10/2025 - 09:00" at bounding box center [373, 239] width 300 height 15
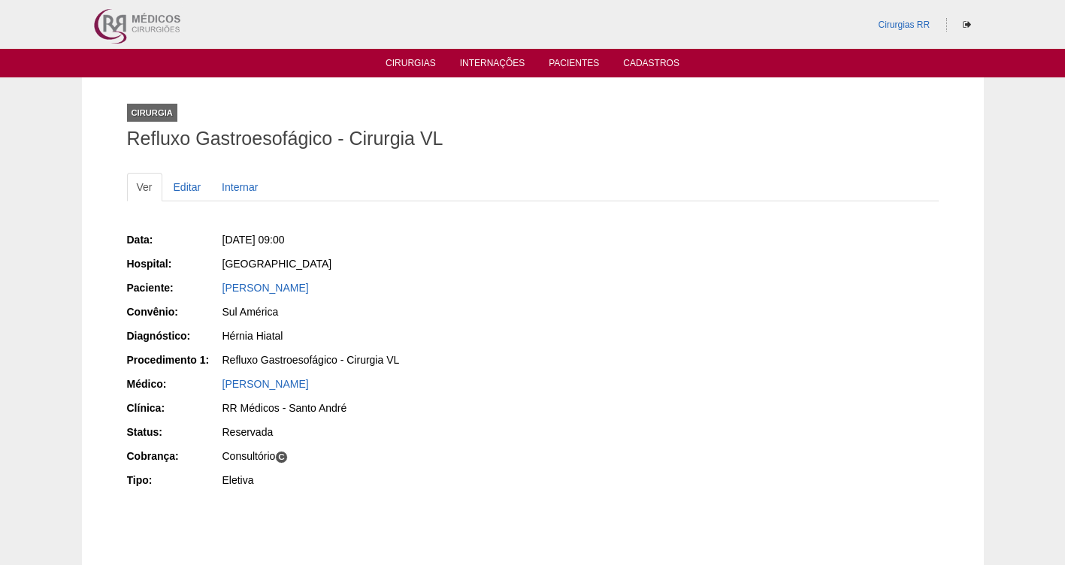
copy span "13/10/2025 - 09:00"
click at [198, 192] on link "Editar" at bounding box center [187, 187] width 47 height 29
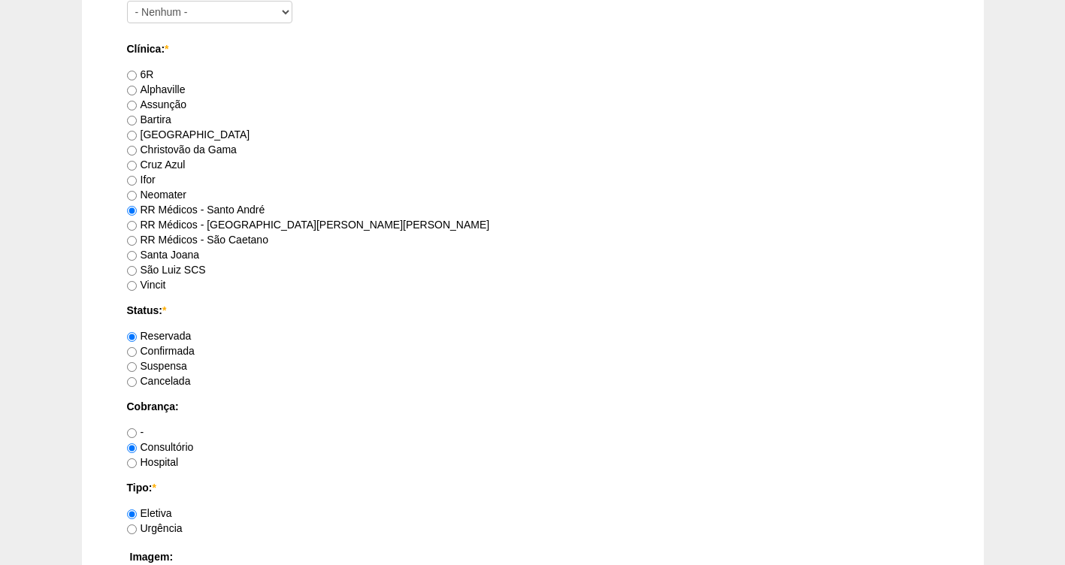
scroll to position [936, 0]
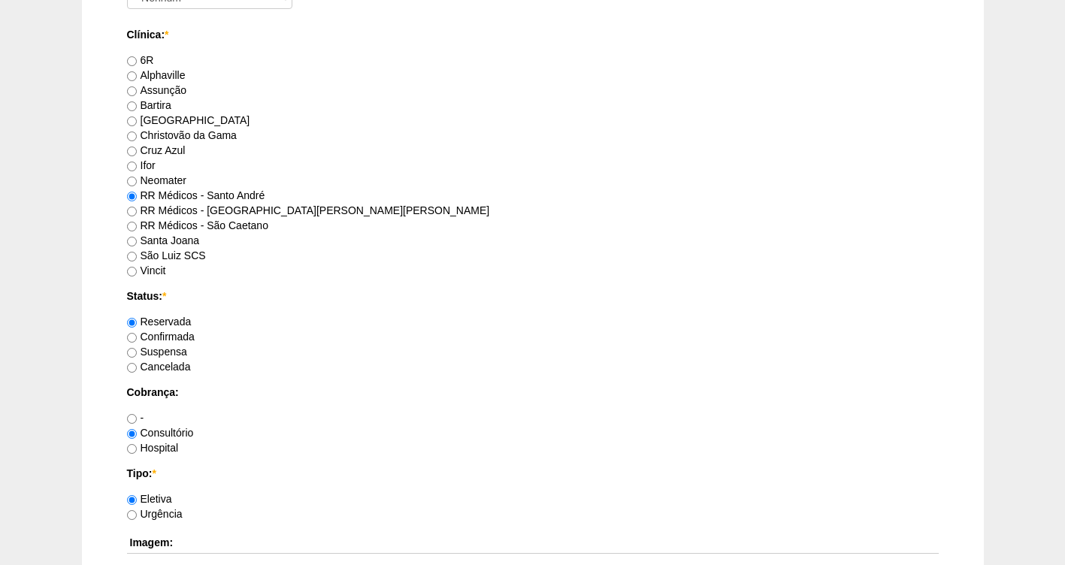
click at [169, 338] on label "Confirmada" at bounding box center [161, 337] width 68 height 12
click at [137, 338] on input "Confirmada" at bounding box center [132, 338] width 10 height 10
radio input "true"
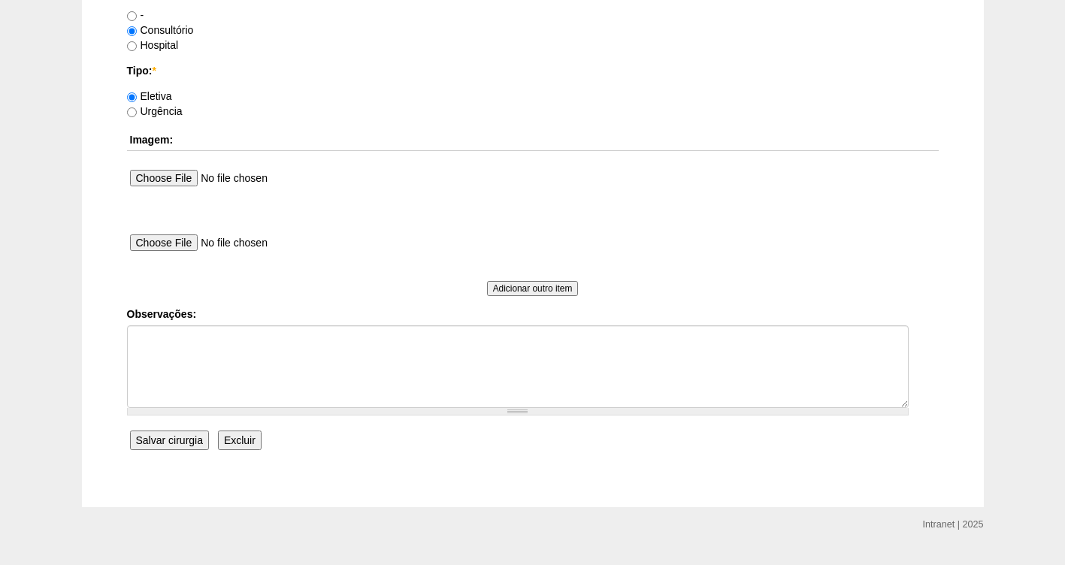
scroll to position [1350, 0]
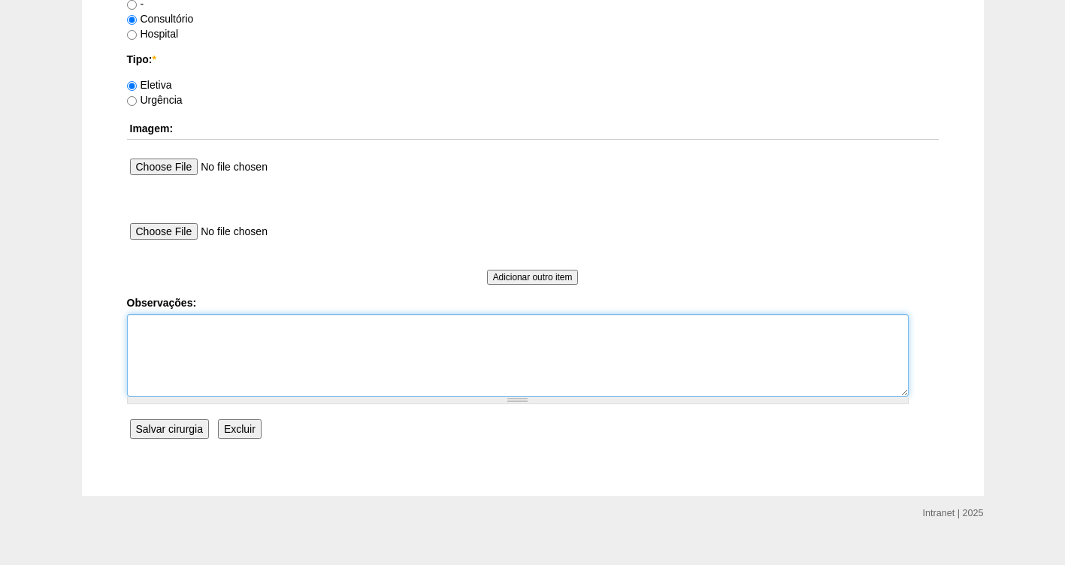
click at [171, 345] on textarea "Observações:" at bounding box center [518, 355] width 782 height 83
type textarea "f"
type textarea "FATURADA CONSULTORIO"
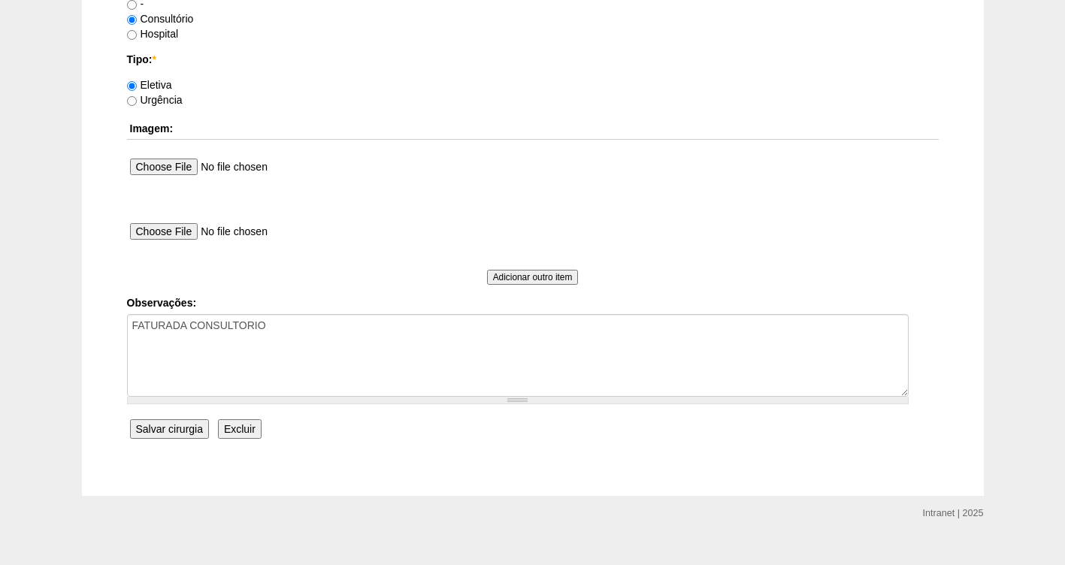
click at [168, 428] on input "Salvar cirurgia" at bounding box center [169, 429] width 79 height 20
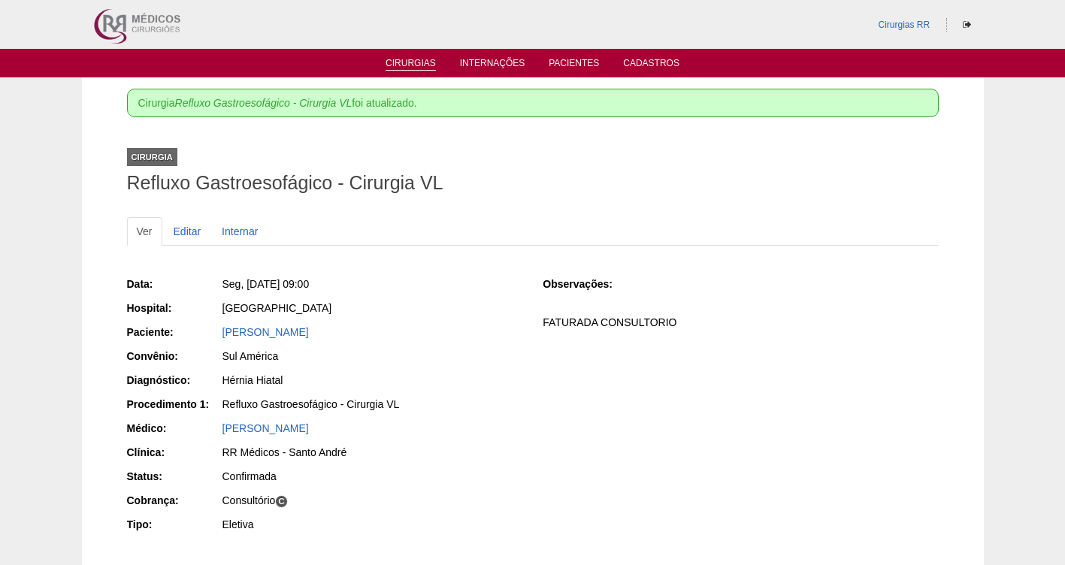
click at [419, 59] on link "Cirurgias" at bounding box center [411, 64] width 50 height 13
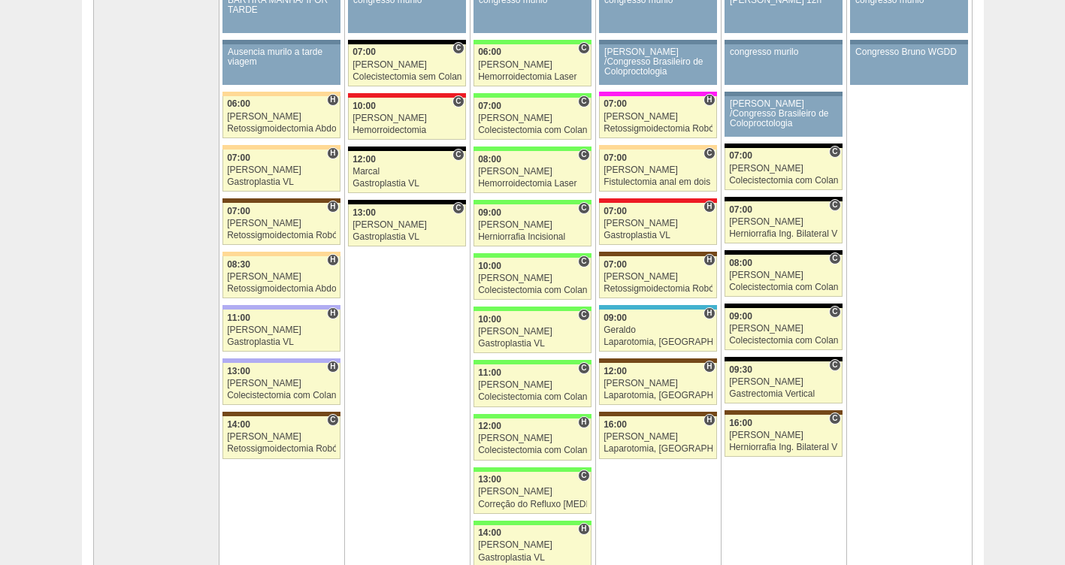
scroll to position [281, 0]
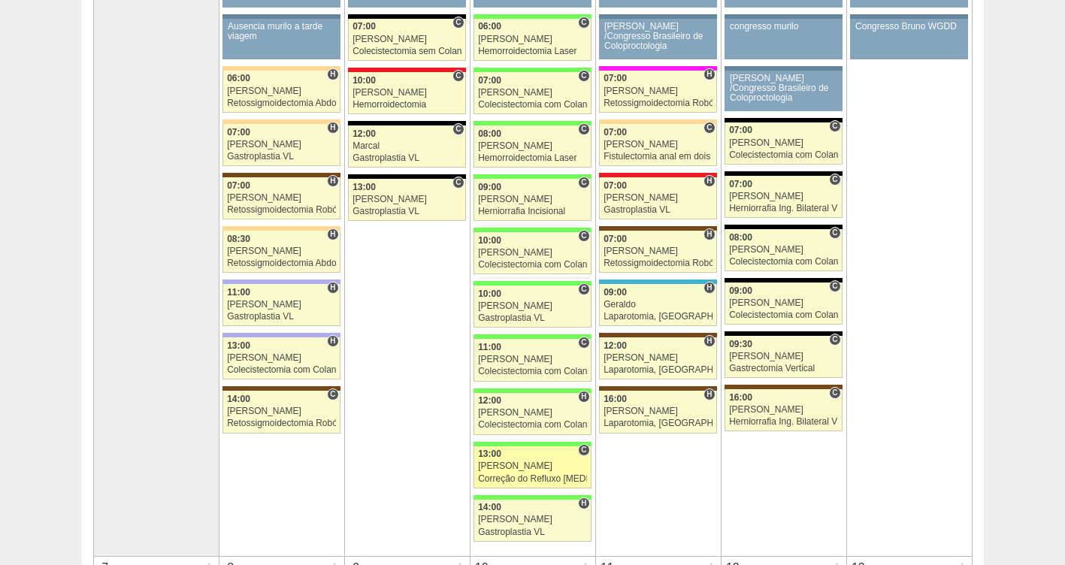
click at [507, 471] on div "[PERSON_NAME]" at bounding box center [532, 467] width 109 height 10
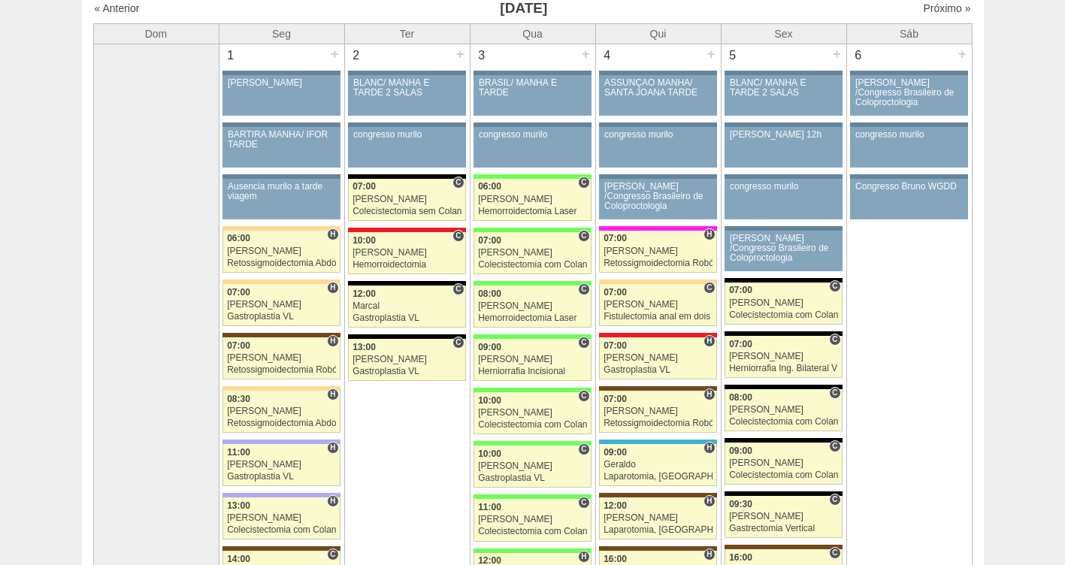
scroll to position [56, 0]
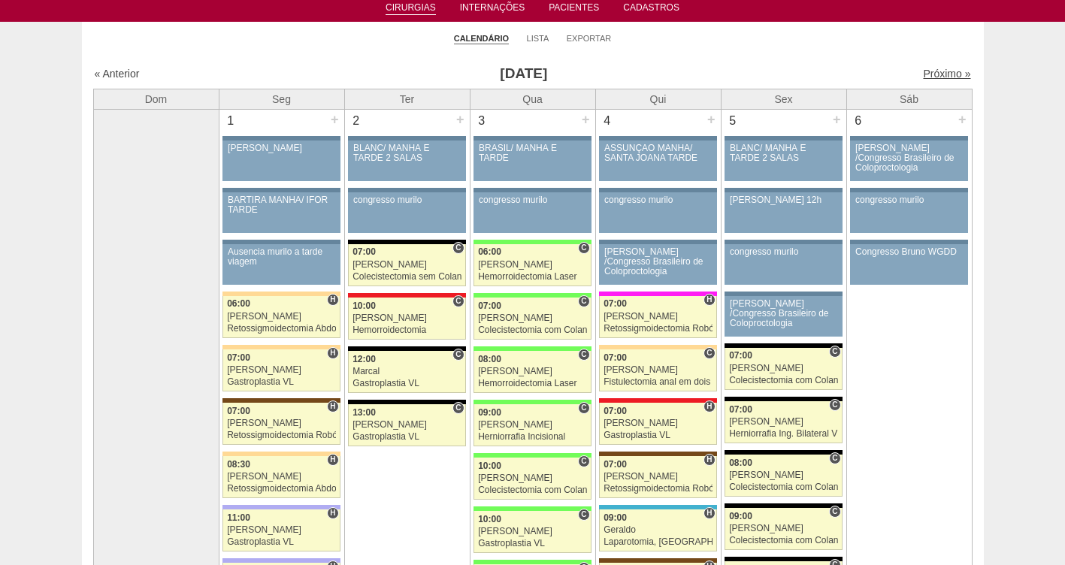
click at [928, 77] on link "Próximo »" at bounding box center [946, 74] width 47 height 12
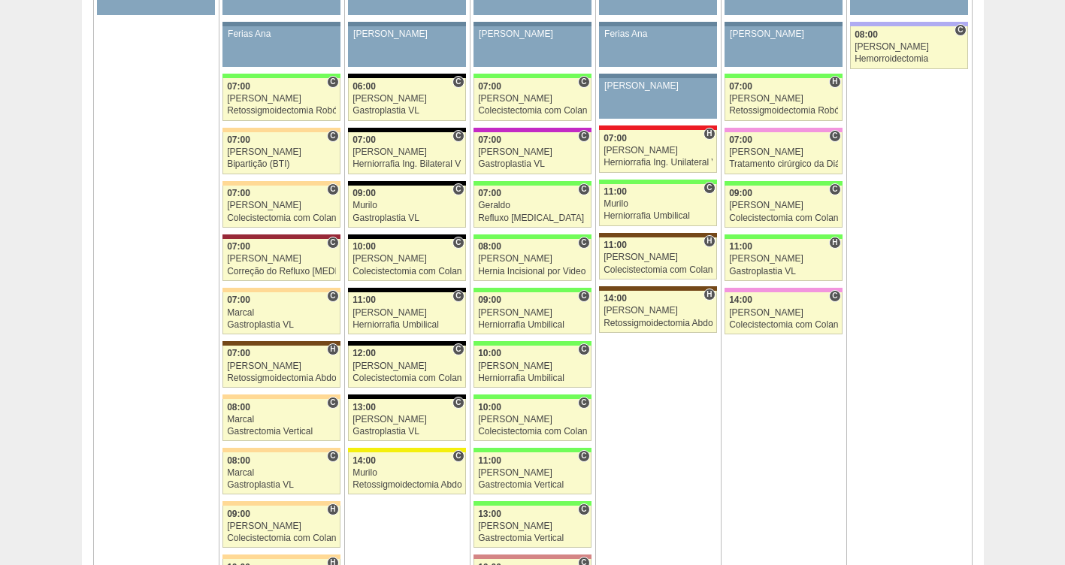
scroll to position [862, 0]
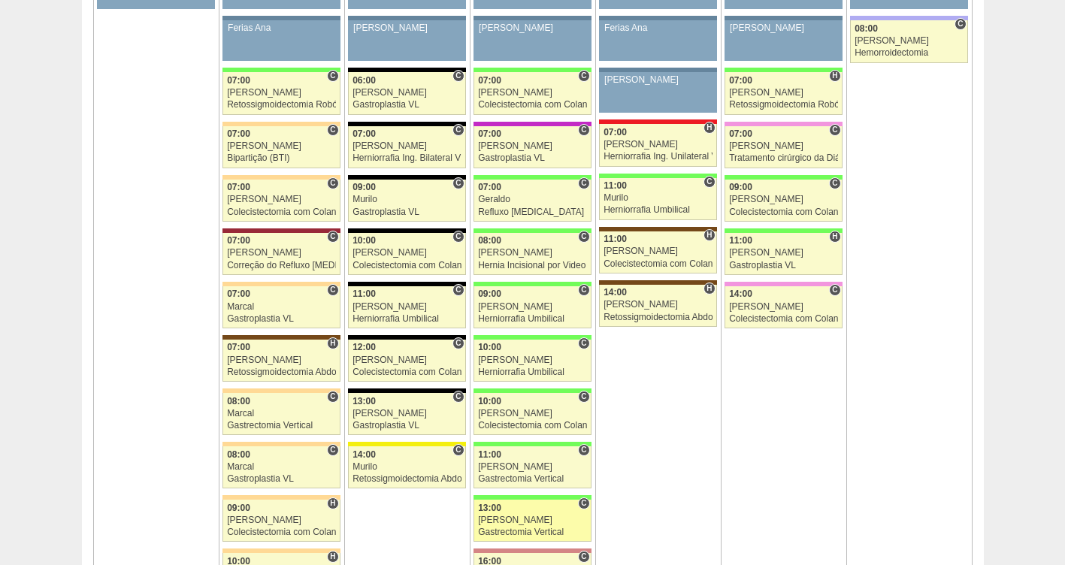
click at [533, 524] on div "[PERSON_NAME]" at bounding box center [532, 521] width 109 height 10
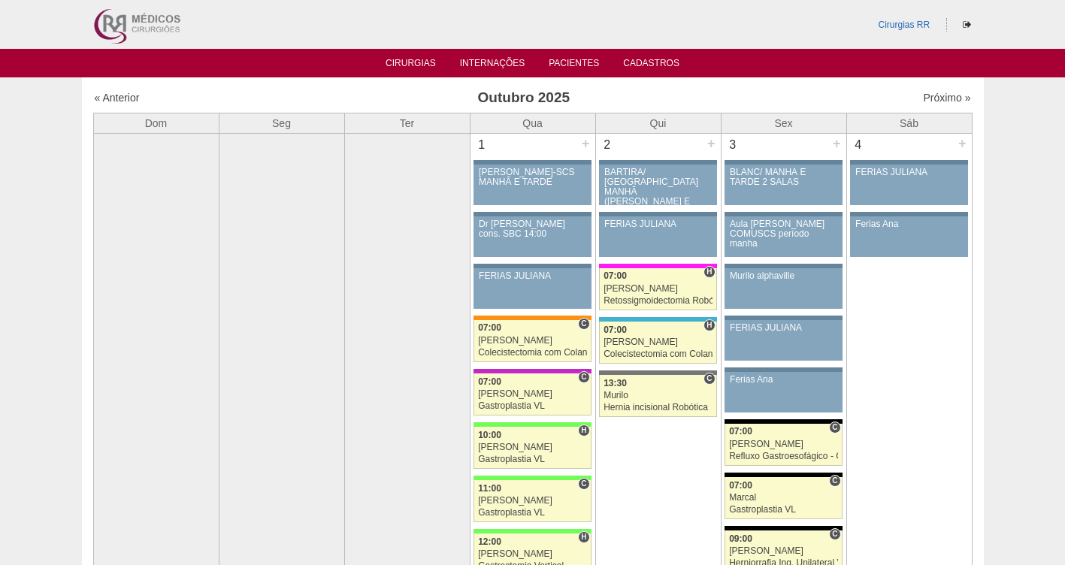
scroll to position [862, 0]
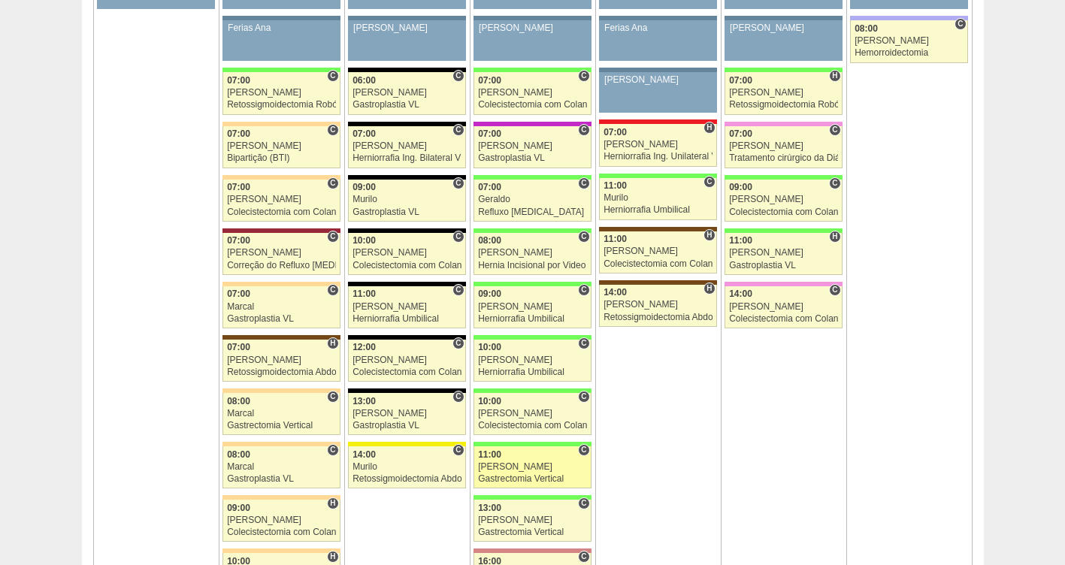
click at [508, 466] on div "[PERSON_NAME]" at bounding box center [532, 467] width 109 height 10
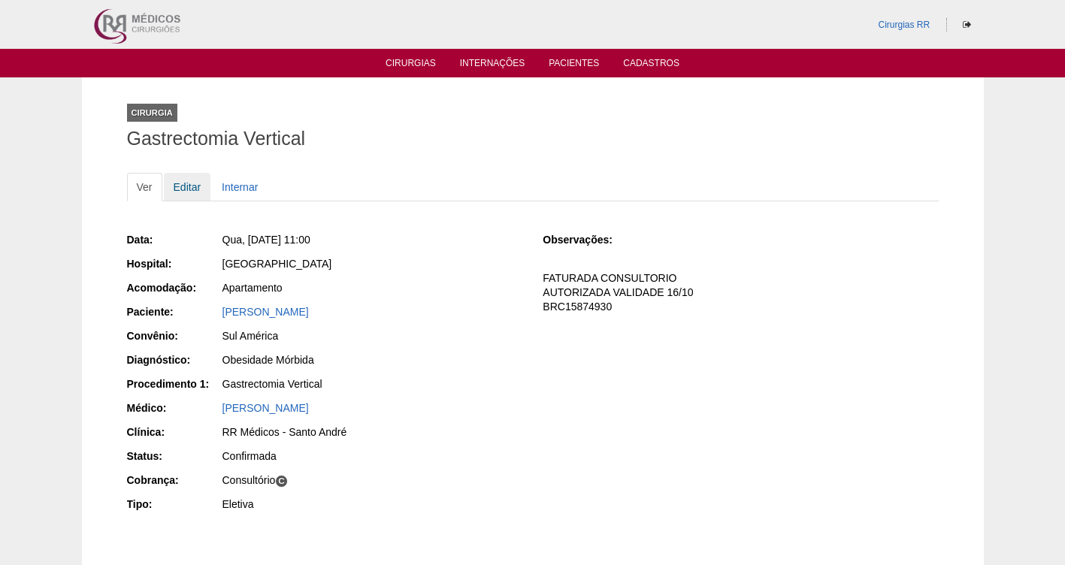
click at [190, 188] on link "Editar" at bounding box center [187, 187] width 47 height 29
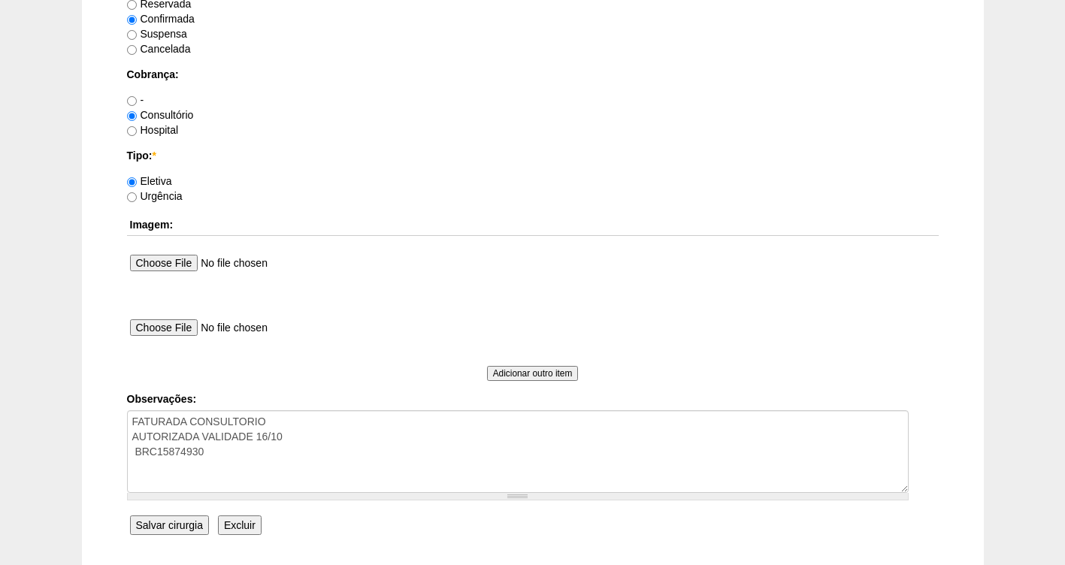
scroll to position [1257, 0]
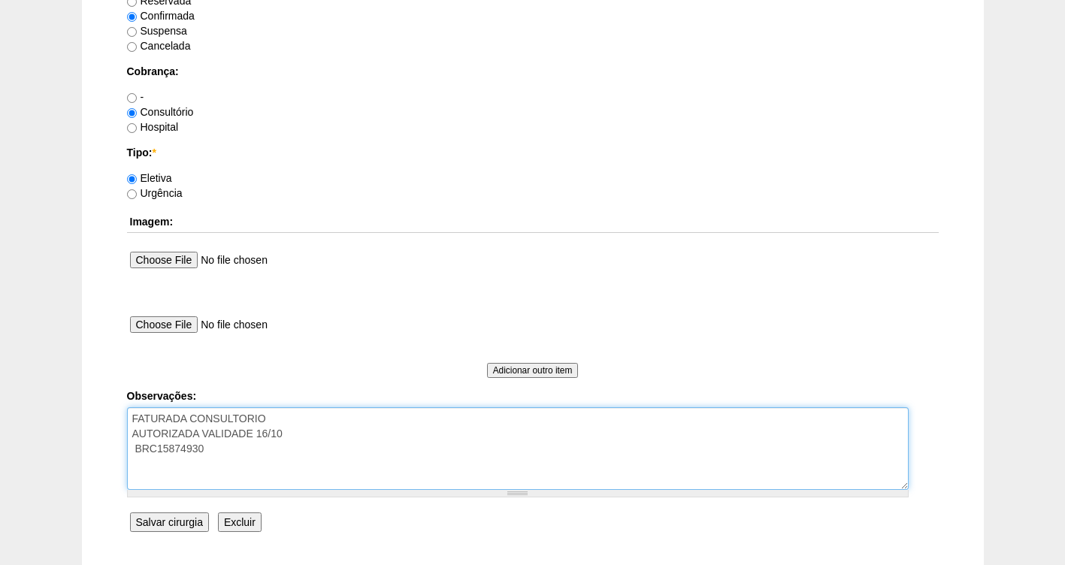
click at [283, 422] on textarea "FATURADA CONSULTORIO AUTORIZADA VALIDADE 16/10 BRC15874930" at bounding box center [518, 448] width 782 height 83
type textarea "FATURADA HOSPITAL AUTORIZADA VALIDADE 16/10 BRC15874930"
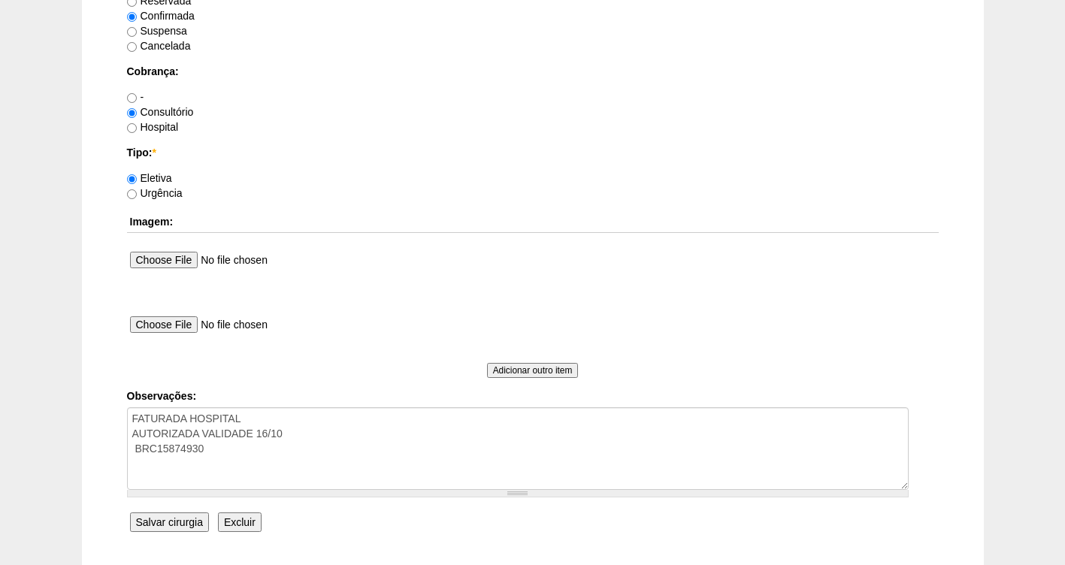
click at [174, 129] on label "Hospital" at bounding box center [153, 127] width 52 height 12
click at [137, 129] on input "Hospital" at bounding box center [132, 128] width 10 height 10
radio input "true"
click at [158, 522] on input "Salvar cirurgia" at bounding box center [169, 523] width 79 height 20
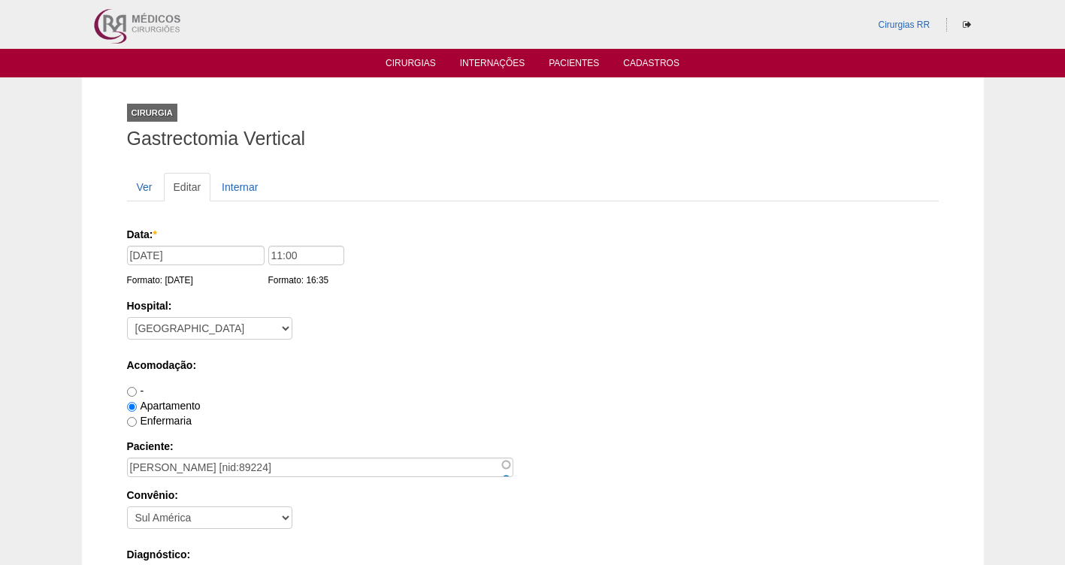
scroll to position [1257, 0]
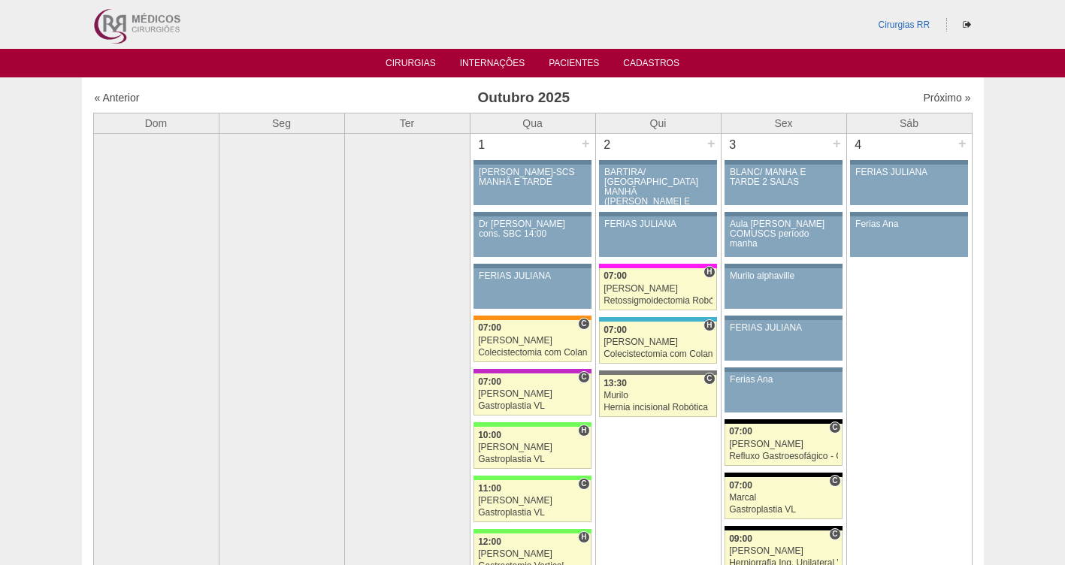
scroll to position [862, 0]
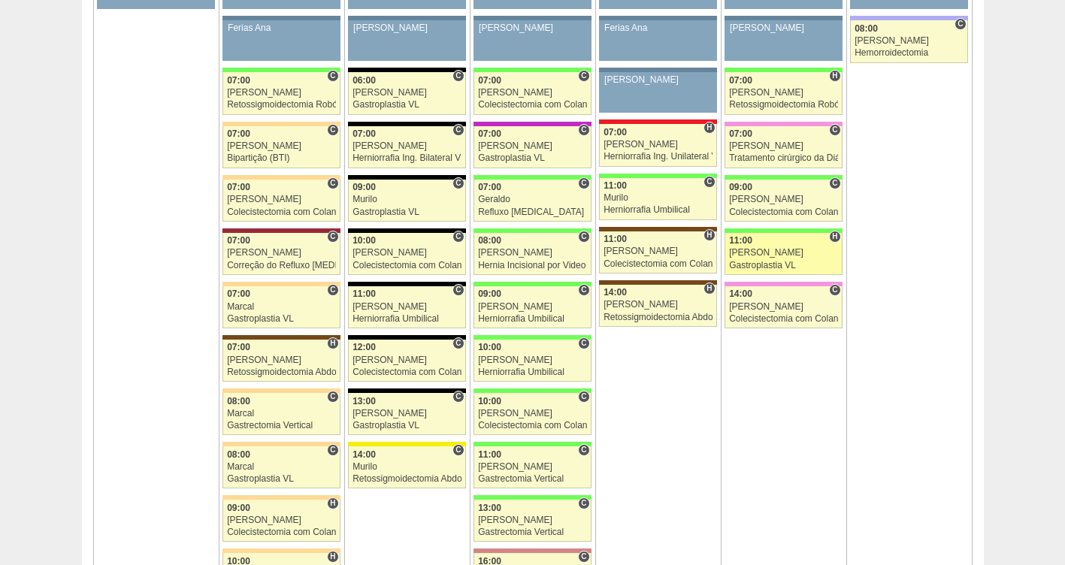
click at [764, 254] on div "[PERSON_NAME]" at bounding box center [783, 253] width 109 height 10
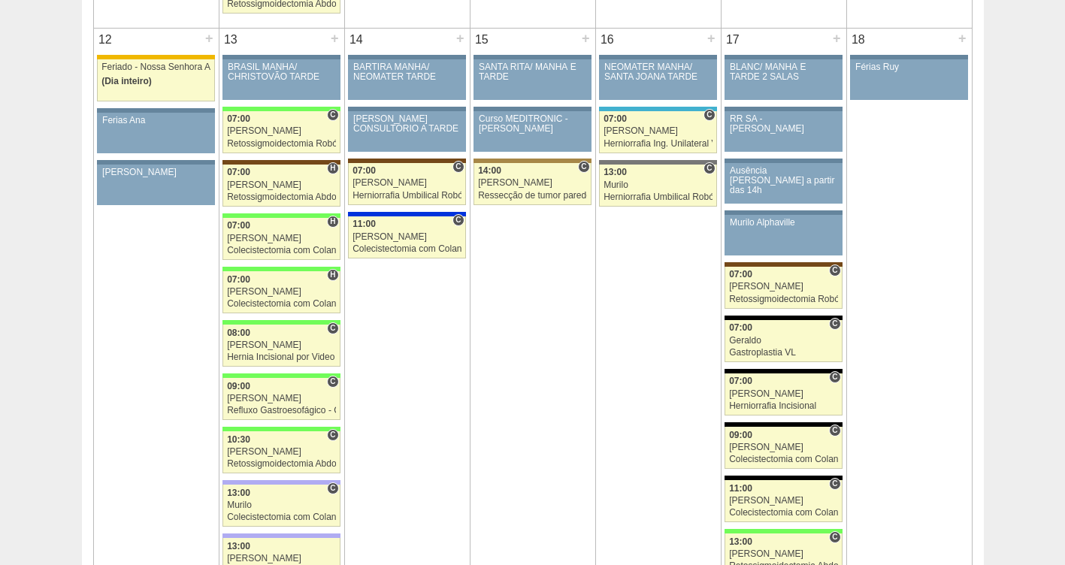
scroll to position [1624, 0]
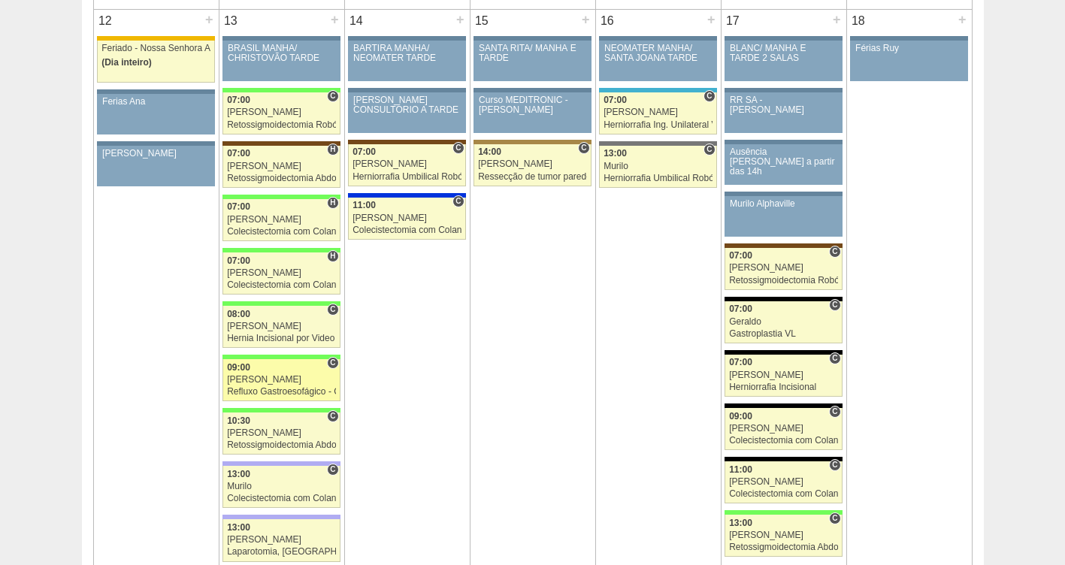
click at [259, 384] on div "[PERSON_NAME]" at bounding box center [281, 380] width 109 height 10
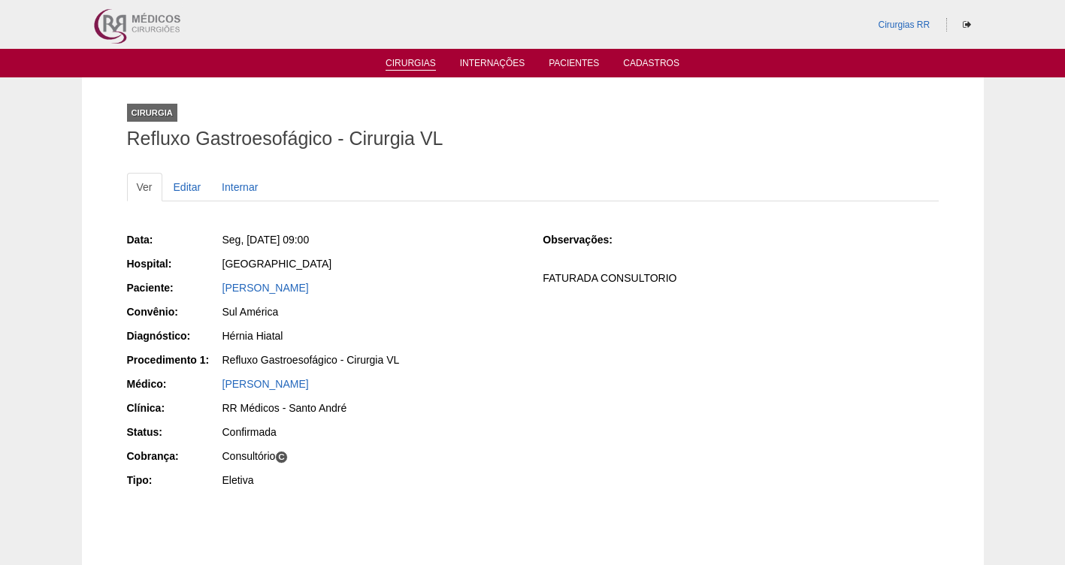
click at [408, 64] on link "Cirurgias" at bounding box center [411, 64] width 50 height 13
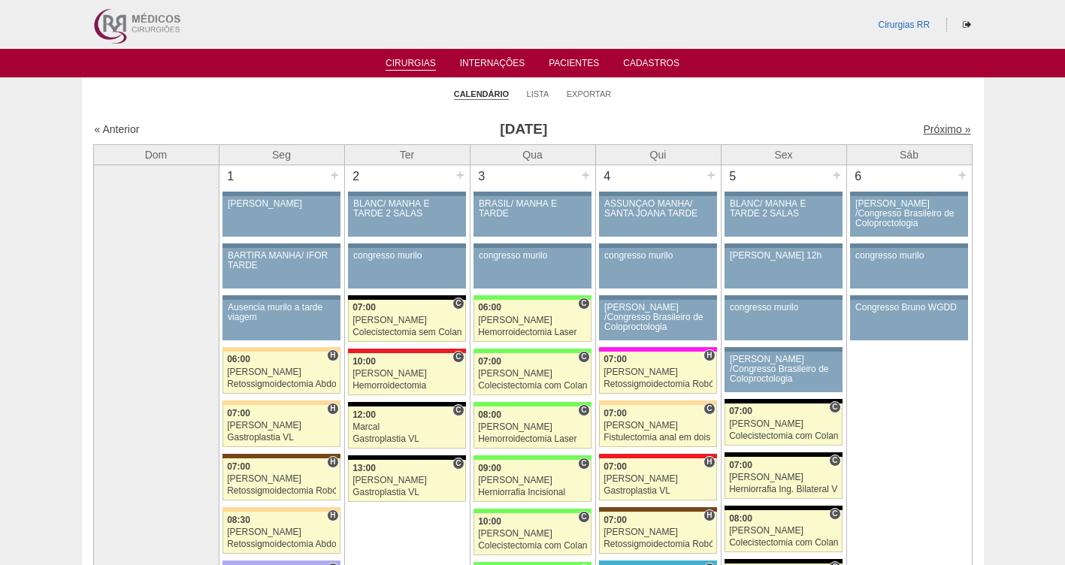
click at [938, 130] on link "Próximo »" at bounding box center [946, 129] width 47 height 12
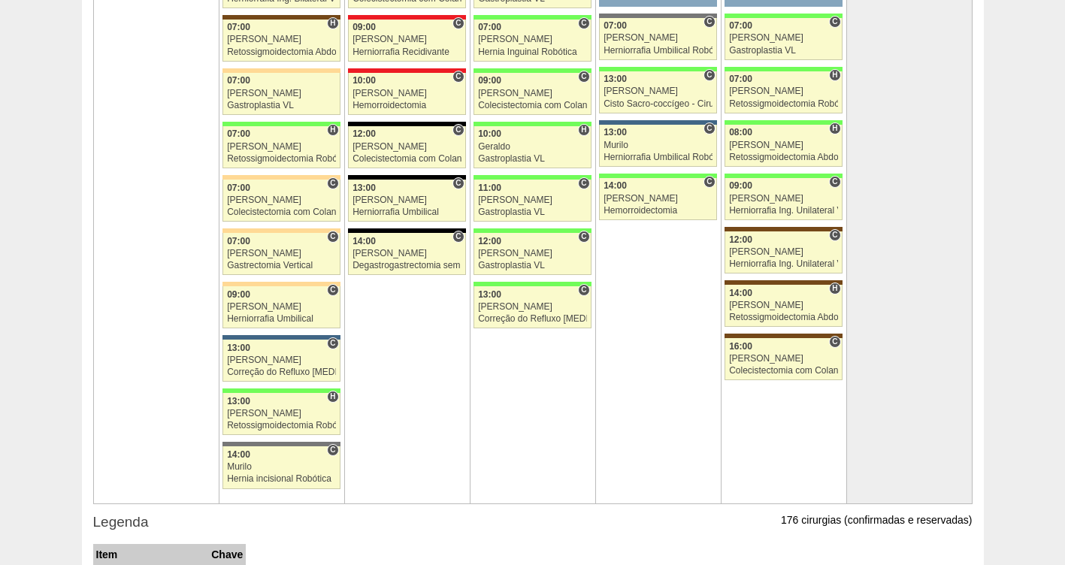
scroll to position [3207, 0]
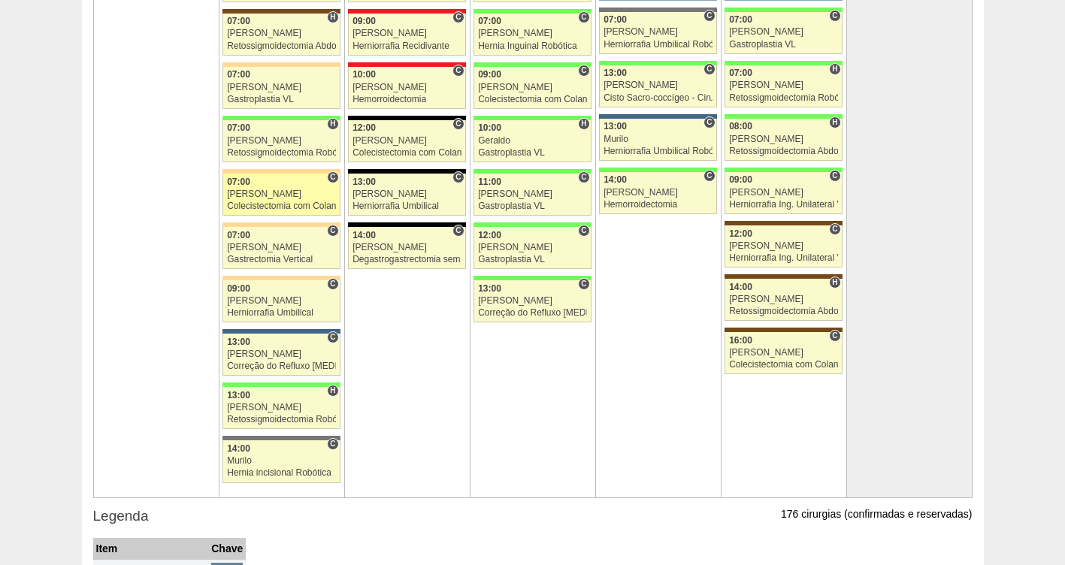
click at [277, 192] on div "[PERSON_NAME]" at bounding box center [281, 194] width 109 height 10
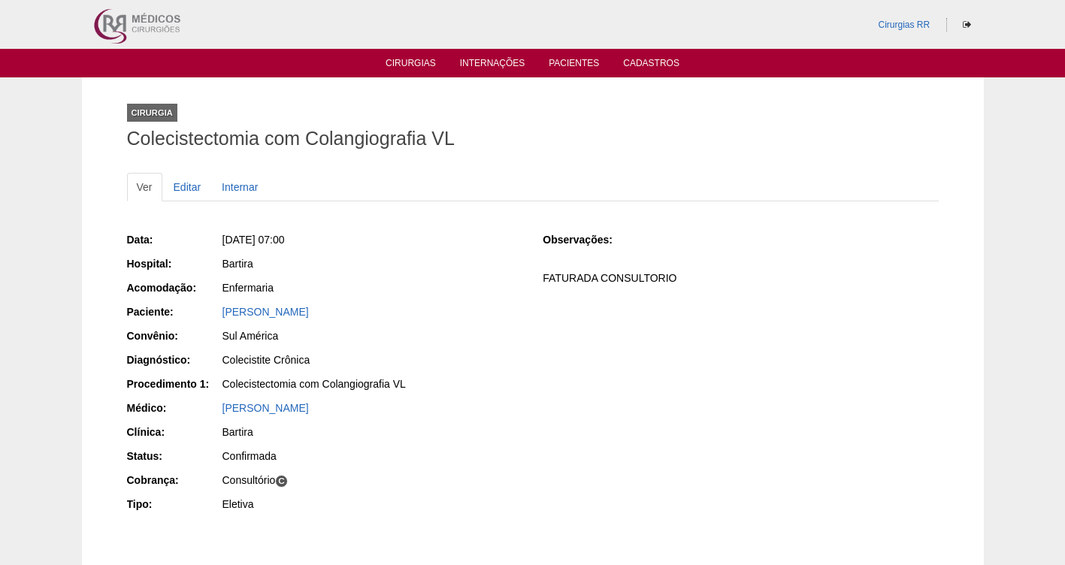
drag, startPoint x: 414, startPoint y: 311, endPoint x: 213, endPoint y: 322, distance: 201.7
click at [213, 322] on div "Paciente: ANDREA DOS SANTOS QUINTO" at bounding box center [324, 313] width 395 height 19
copy link "ANDREA DOS SANTOS QUINTO"
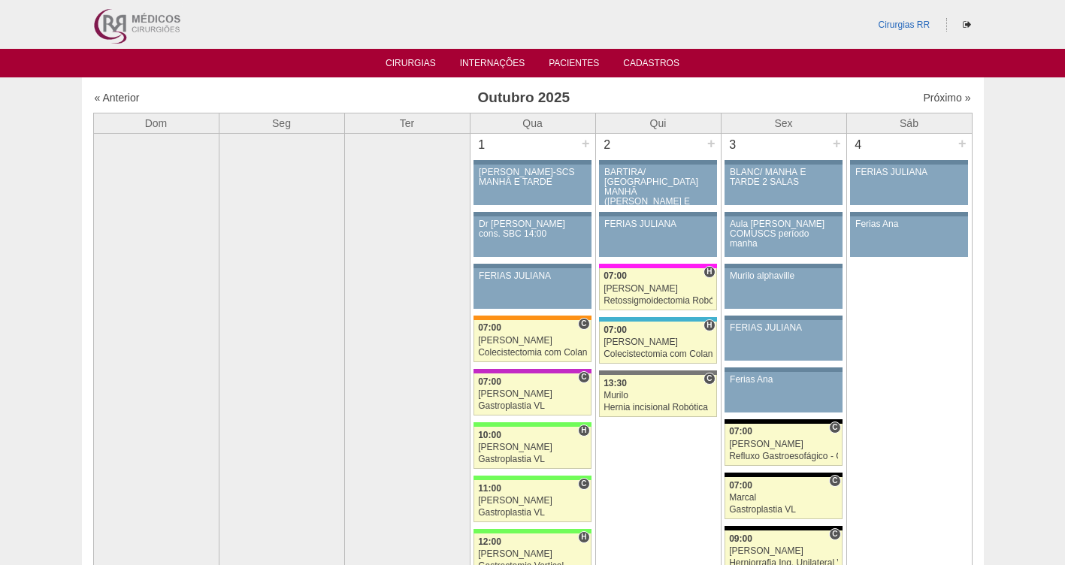
scroll to position [3207, 0]
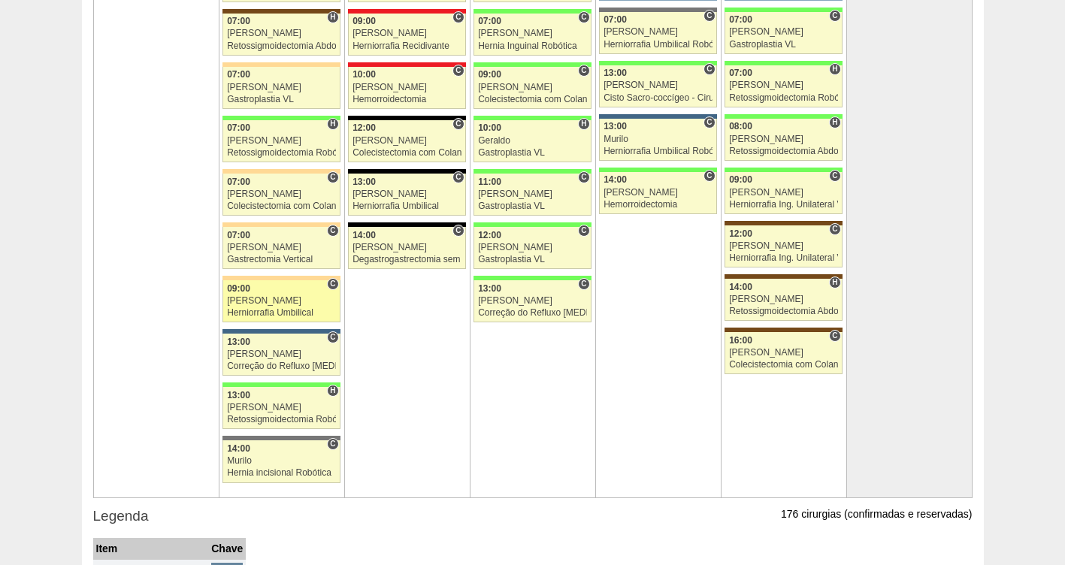
click at [264, 297] on div "[PERSON_NAME]" at bounding box center [281, 301] width 109 height 10
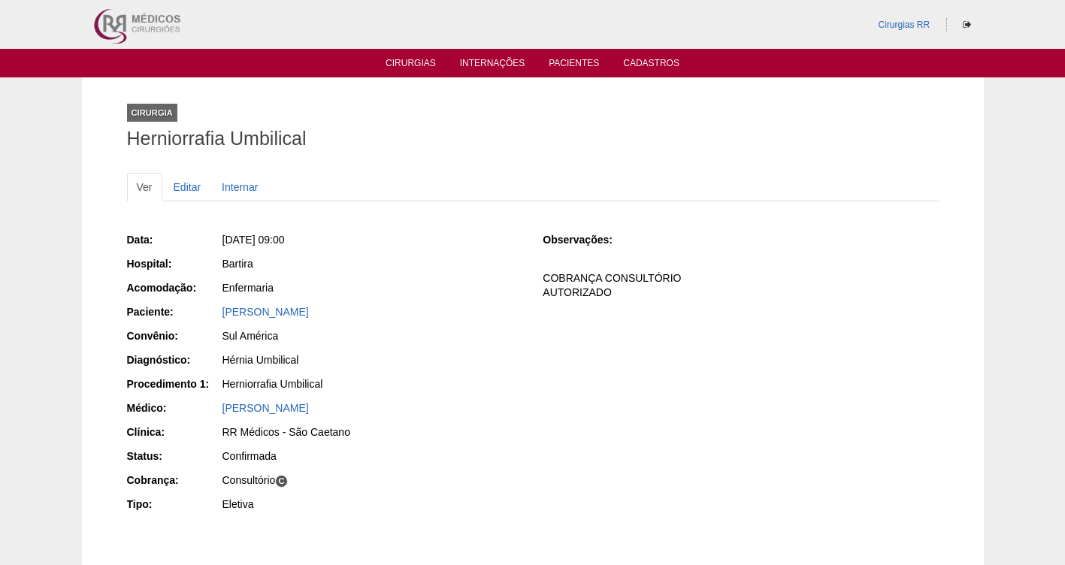
drag, startPoint x: 471, startPoint y: 309, endPoint x: 210, endPoint y: 310, distance: 260.8
click at [210, 310] on div "Paciente: MARCIO ROBERTO FERREIRA DA SILVA" at bounding box center [324, 313] width 395 height 19
copy div "Paciente: MARCIO ROBERTO FERREIRA DA SILVA"
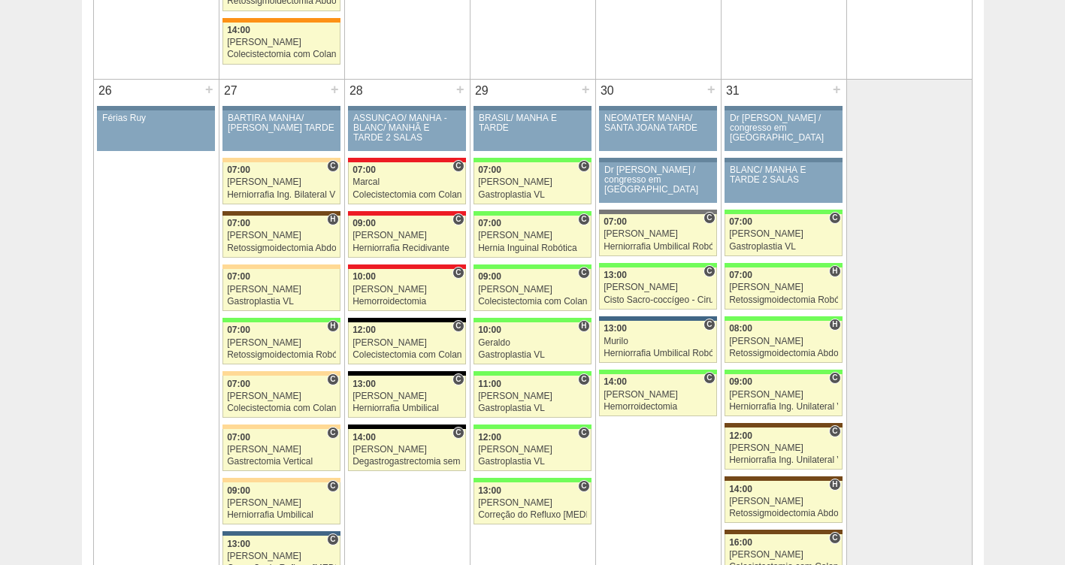
scroll to position [3011, 0]
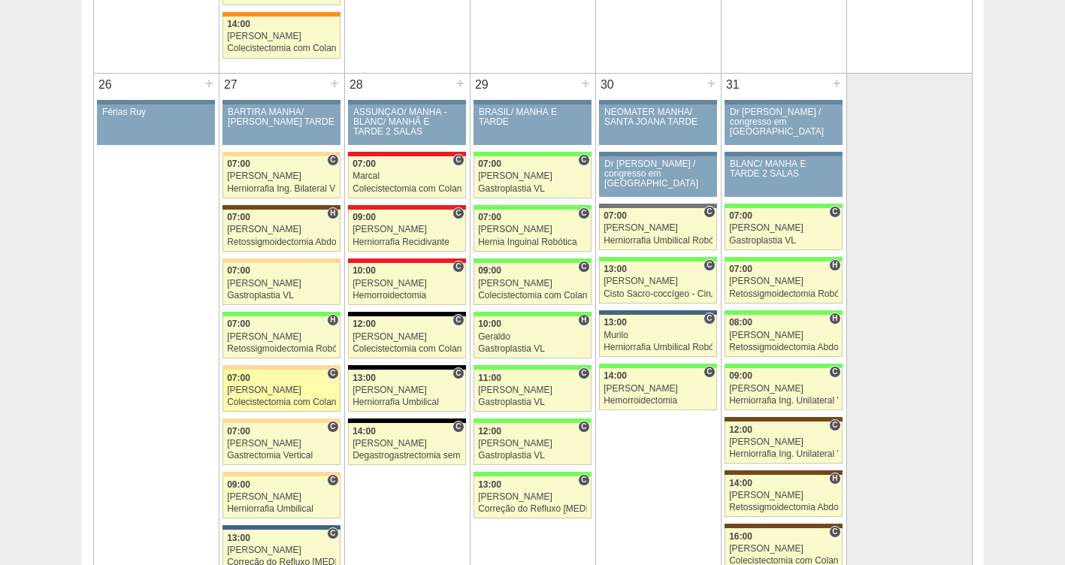
click at [265, 398] on div "Colecistectomia com Colangiografia VL" at bounding box center [281, 403] width 109 height 10
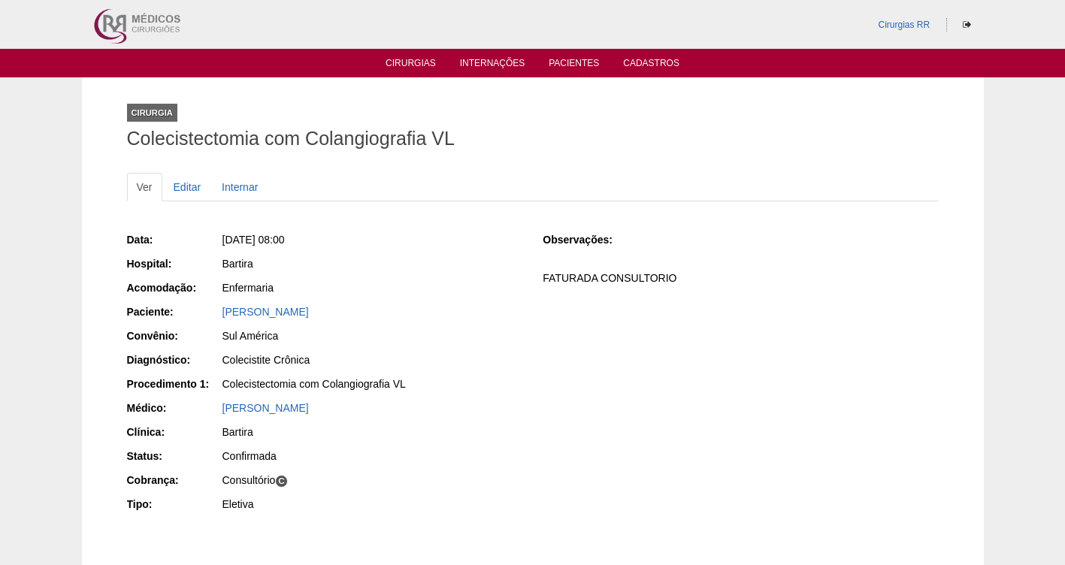
drag, startPoint x: 437, startPoint y: 313, endPoint x: 168, endPoint y: 322, distance: 268.5
click at [168, 322] on div "Paciente: [PERSON_NAME]" at bounding box center [324, 313] width 395 height 19
copy link "[PERSON_NAME]"
